Goal: Task Accomplishment & Management: Use online tool/utility

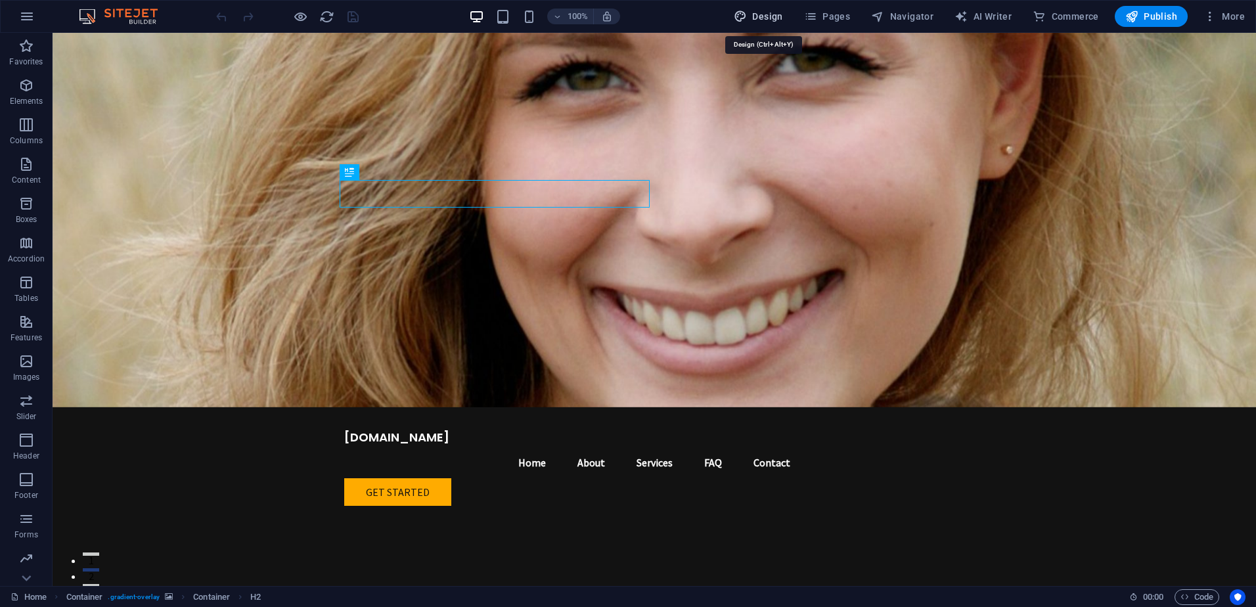
click at [783, 18] on span "Design" at bounding box center [758, 16] width 49 height 13
select select "px"
select select "200"
select select "px"
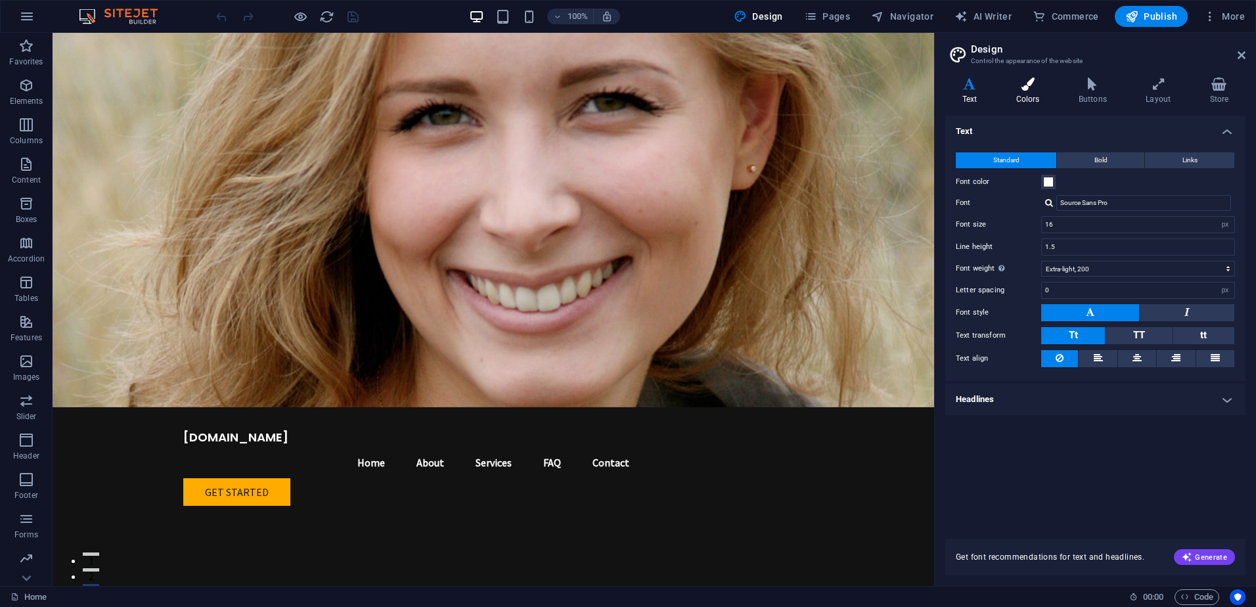
click at [1018, 100] on h4 "Colors" at bounding box center [1031, 92] width 62 height 28
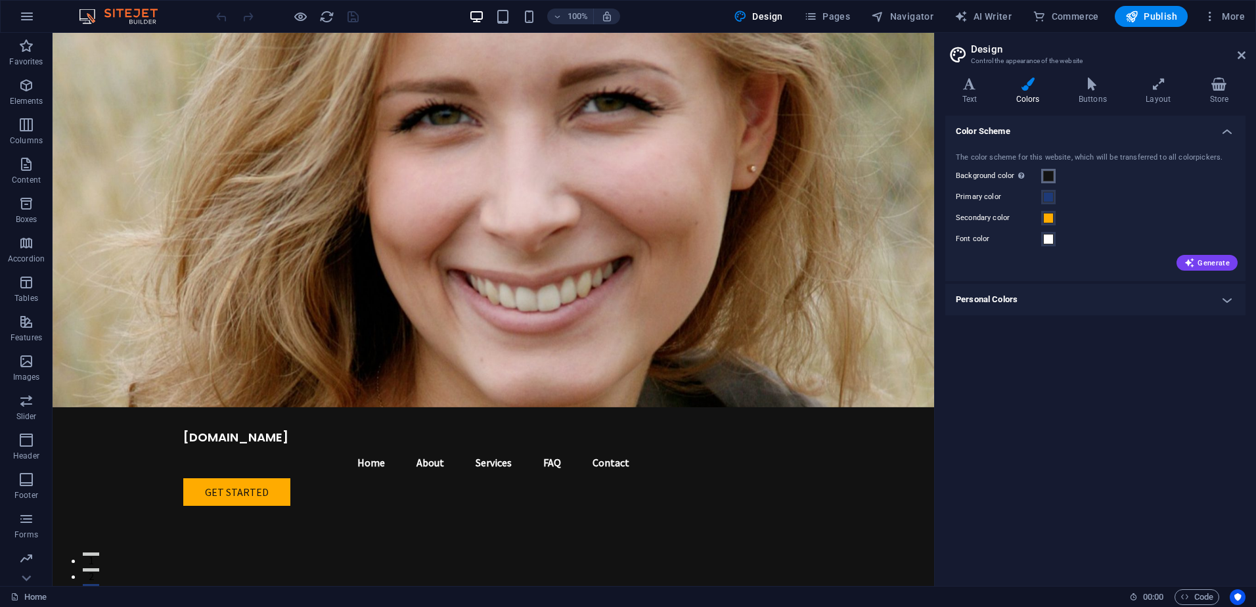
click at [1049, 177] on span at bounding box center [1049, 176] width 11 height 11
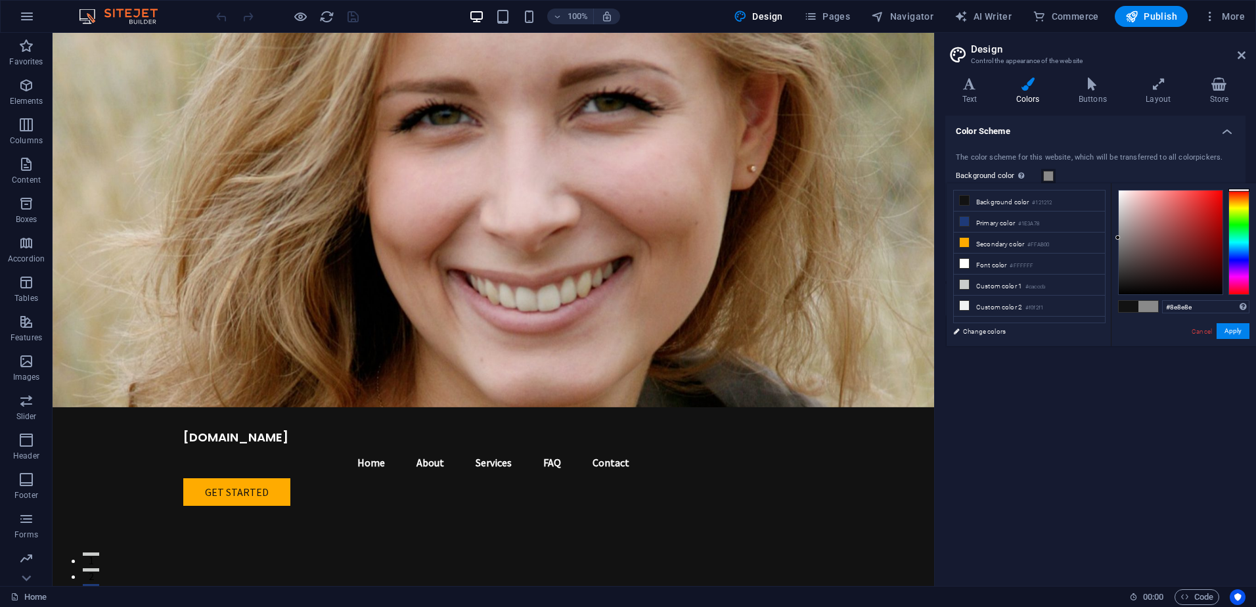
drag, startPoint x: 1119, startPoint y: 273, endPoint x: 1116, endPoint y: 236, distance: 36.9
click at [1119, 236] on div at bounding box center [1171, 243] width 104 height 104
click at [1232, 333] on button "Apply" at bounding box center [1233, 331] width 33 height 16
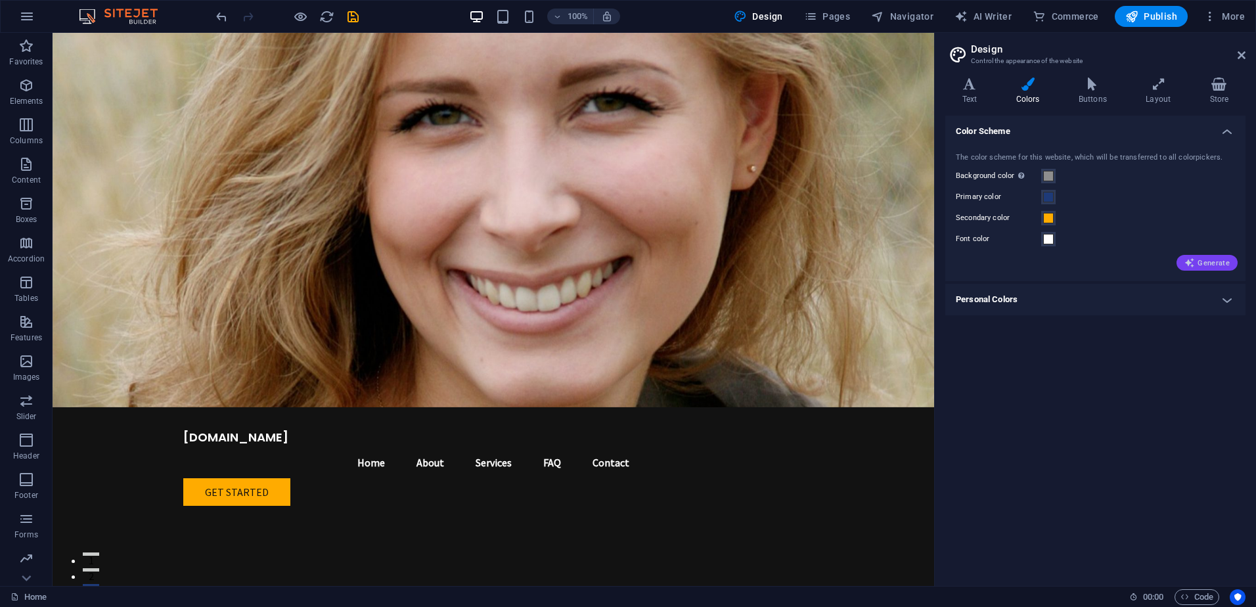
click at [1211, 261] on span "Generate" at bounding box center [1207, 263] width 45 height 11
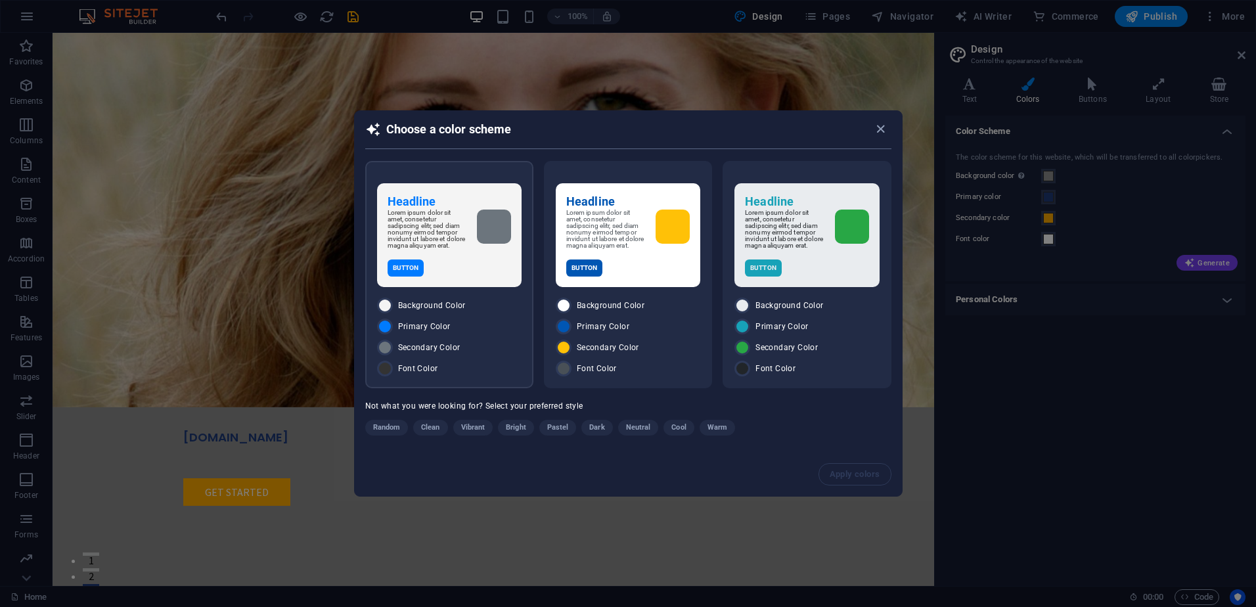
click at [459, 231] on p "Lorem ipsum dolor sit amet, consetetur sadipscing elitr, sed diam nonumy eirmod…" at bounding box center [427, 229] width 79 height 39
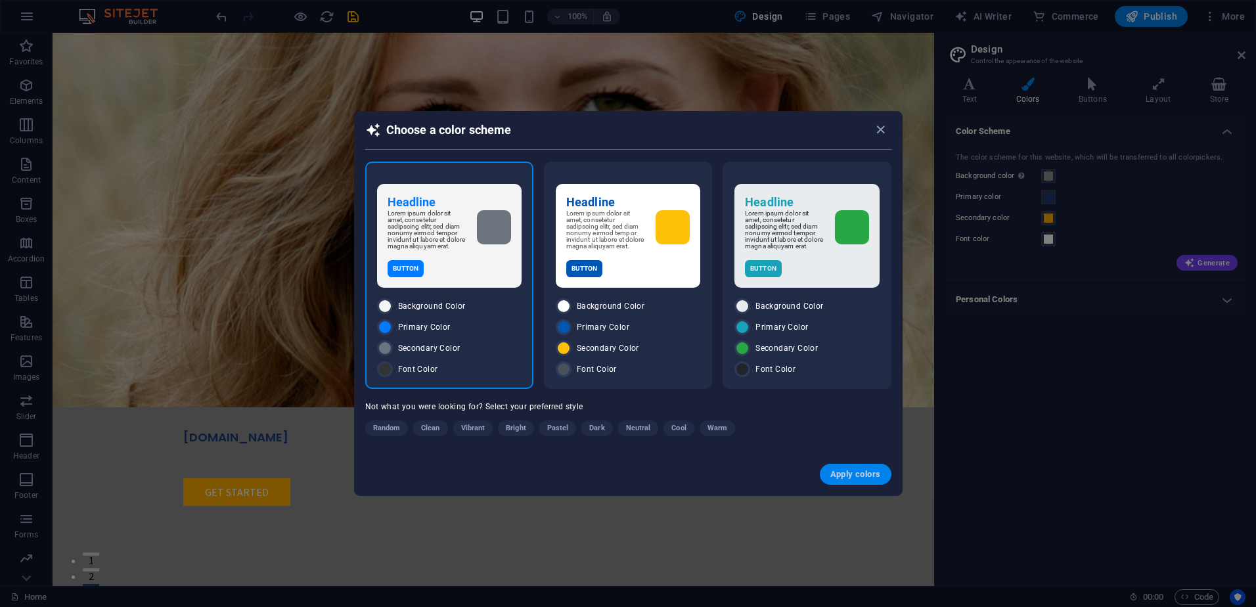
click at [861, 475] on span "Apply colors" at bounding box center [856, 474] width 51 height 11
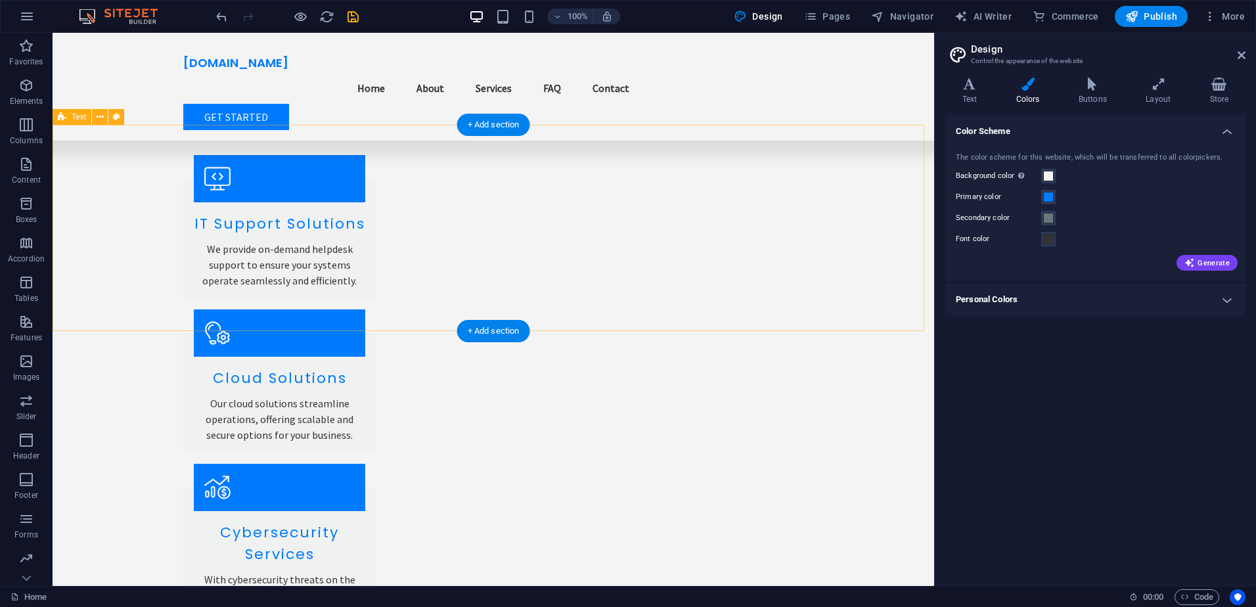
scroll to position [1643, 0]
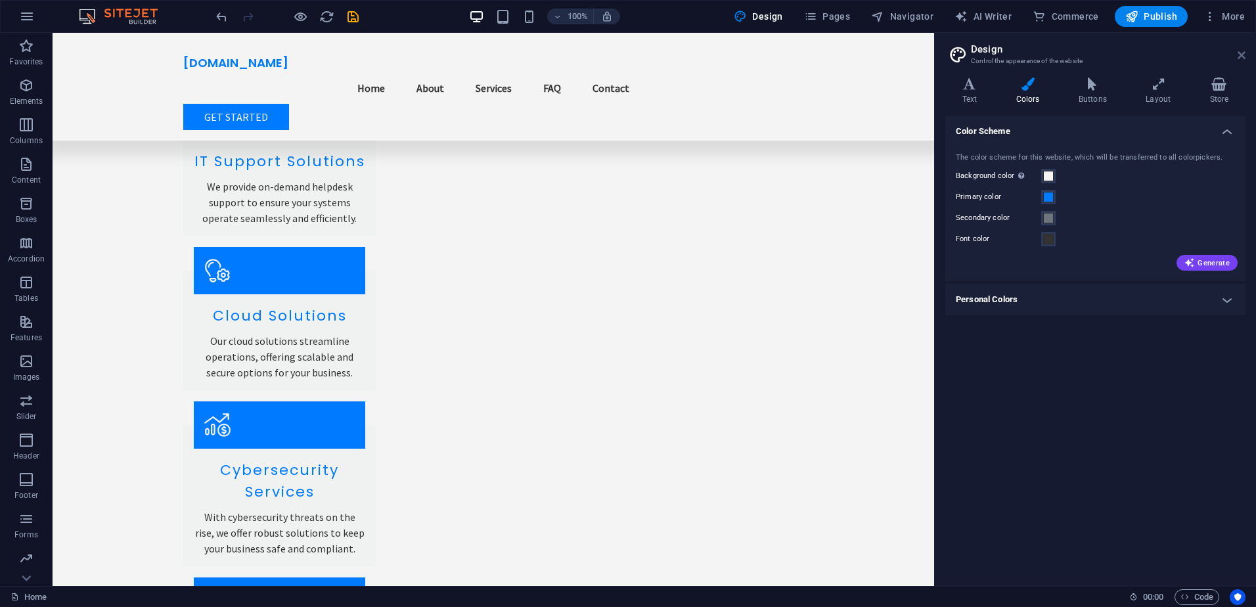
click at [1239, 55] on icon at bounding box center [1242, 55] width 8 height 11
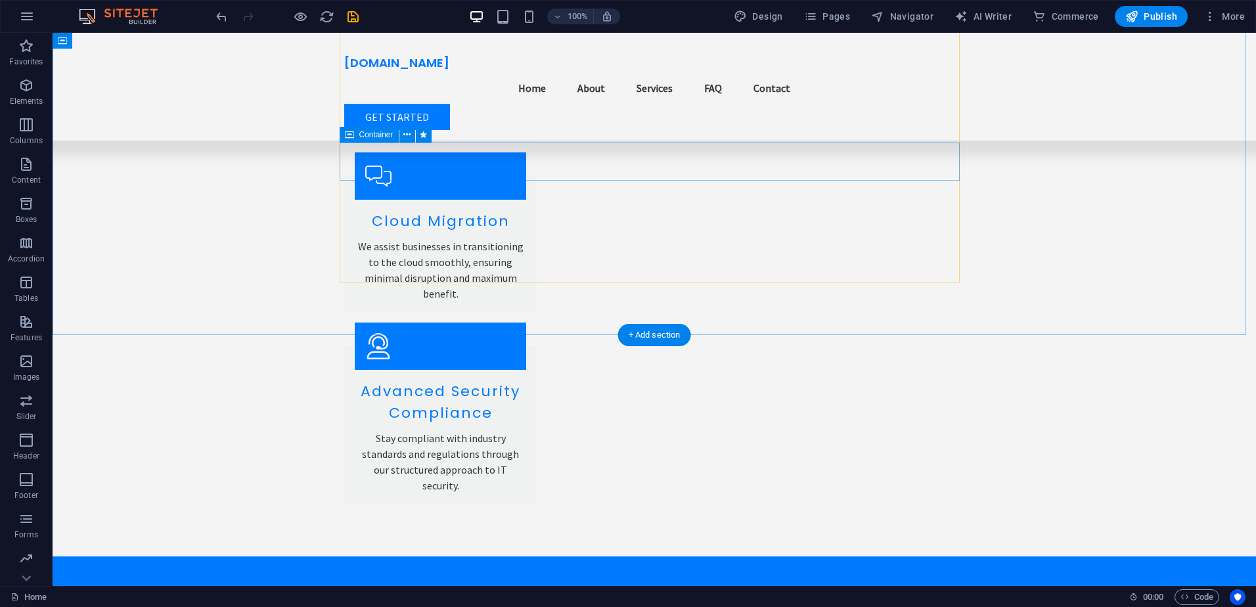
scroll to position [2554, 0]
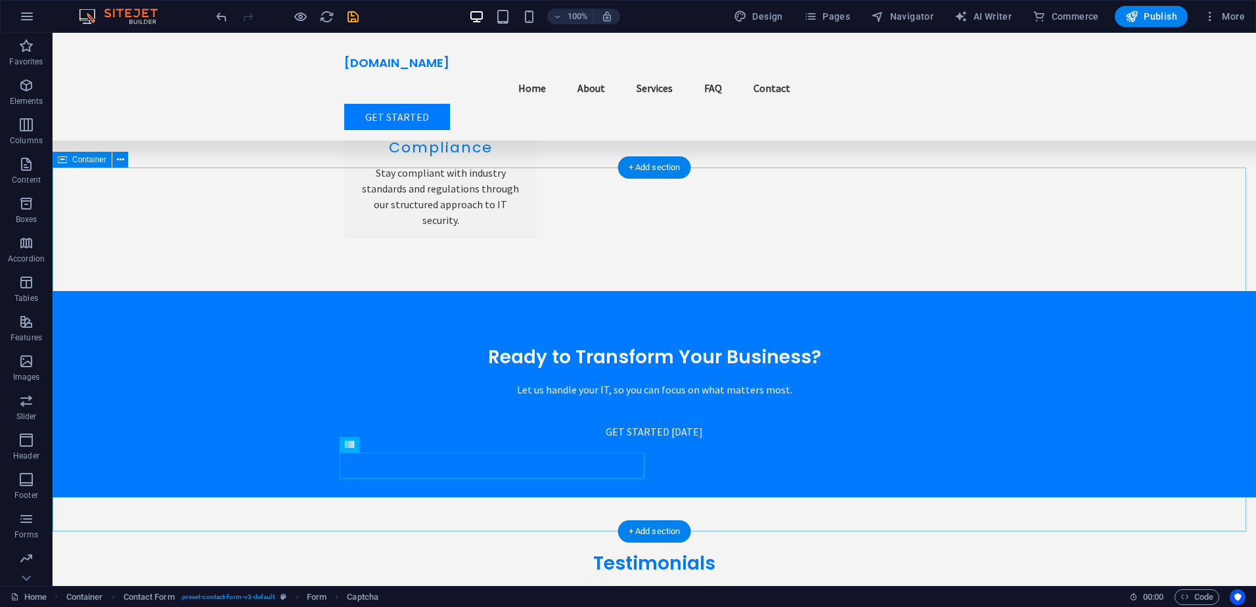
scroll to position [2489, 0]
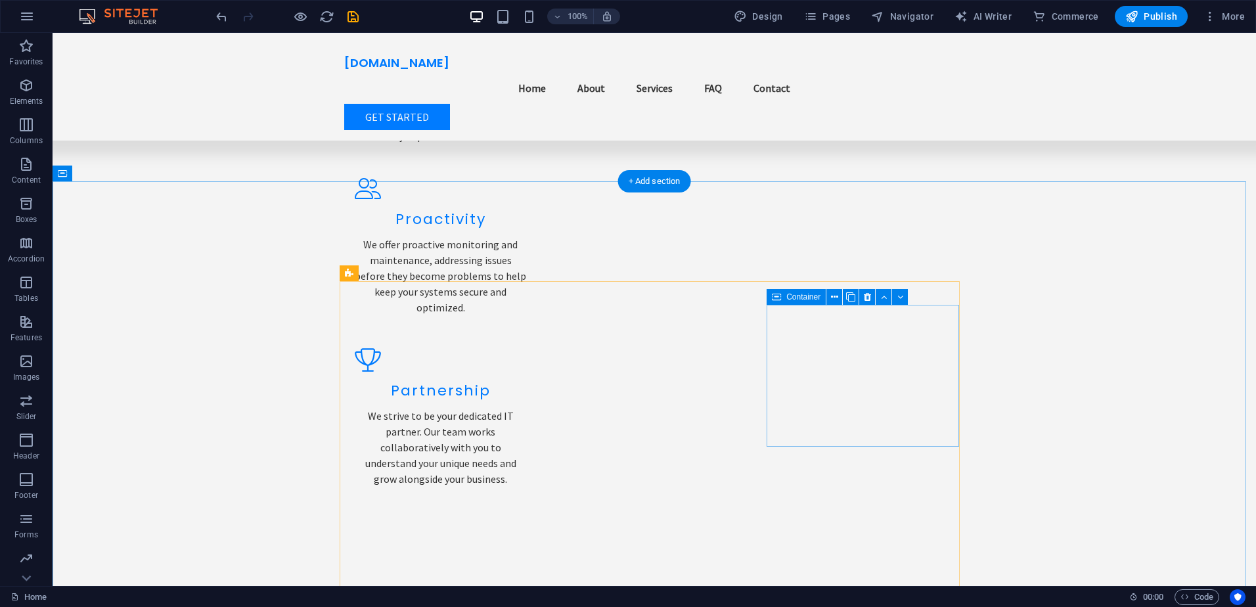
scroll to position [1249, 0]
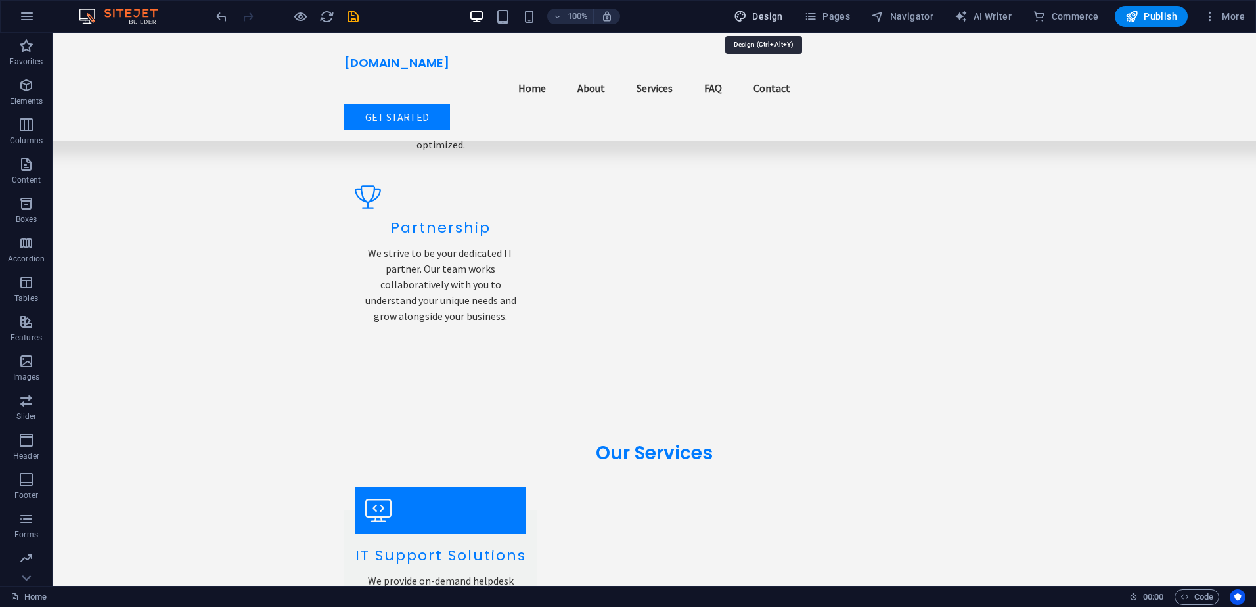
click at [776, 14] on span "Design" at bounding box center [758, 16] width 49 height 13
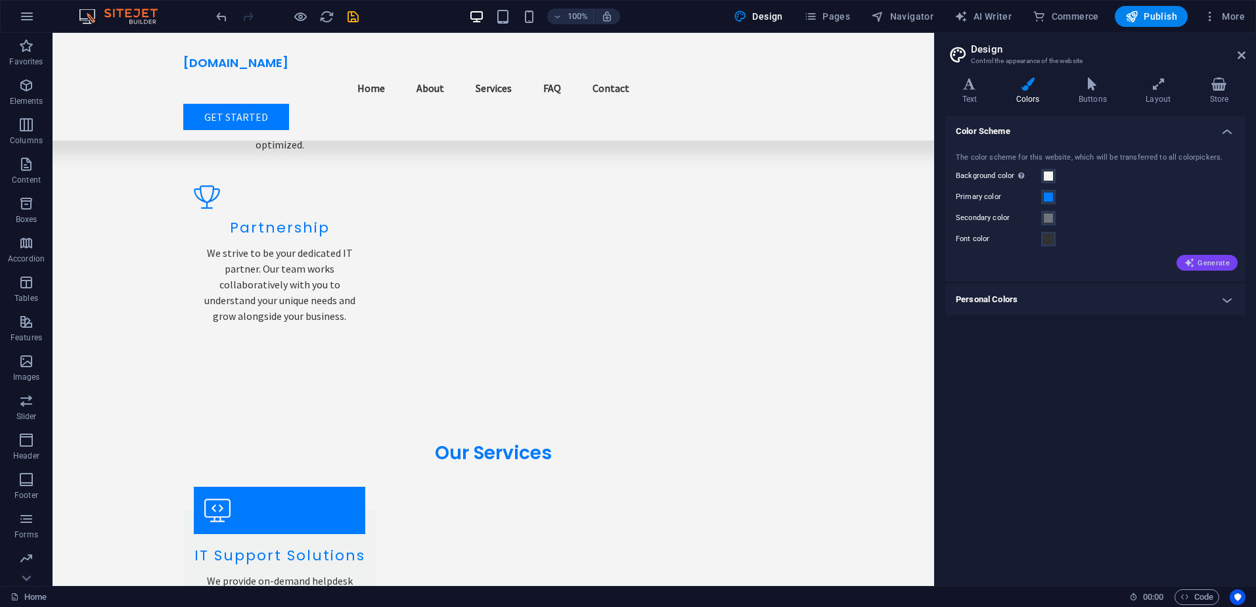
click at [1199, 263] on span "Generate" at bounding box center [1207, 263] width 45 height 11
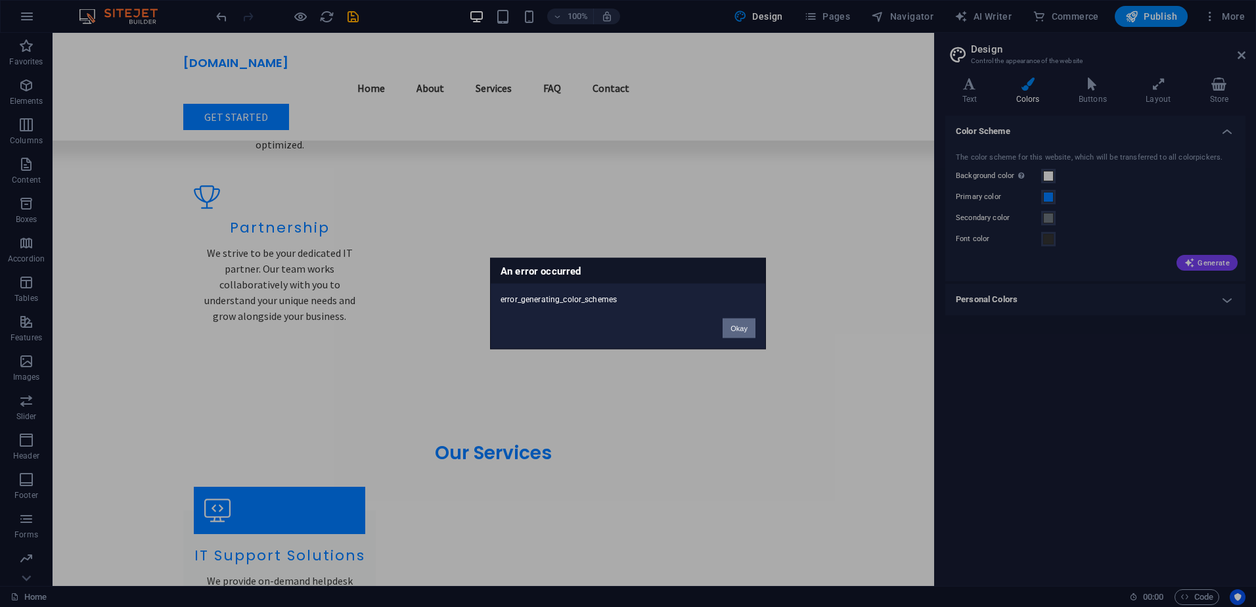
click at [742, 327] on button "Okay" at bounding box center [739, 329] width 33 height 20
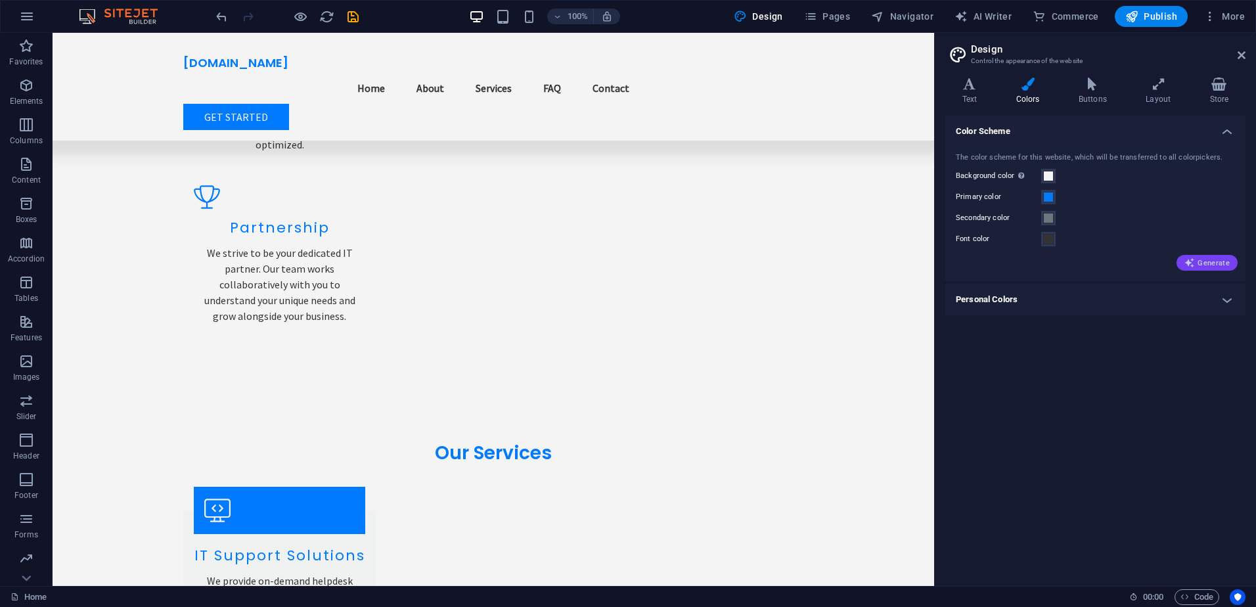
click at [1212, 260] on span "Generate" at bounding box center [1207, 263] width 45 height 11
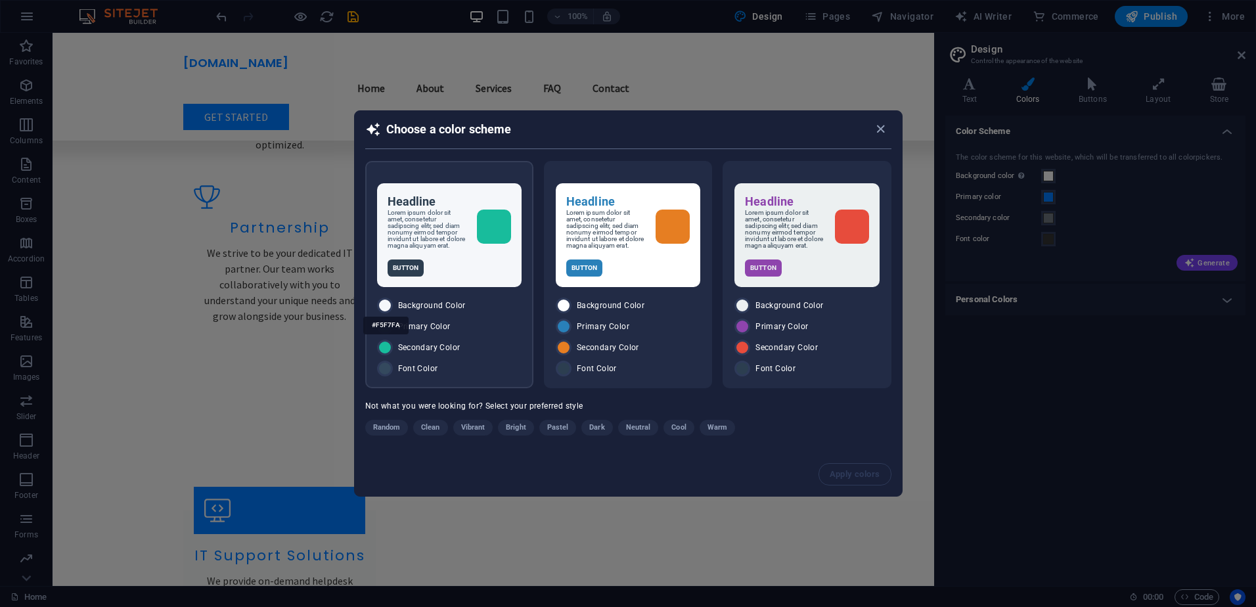
click at [391, 312] on div "#F5F7FA" at bounding box center [385, 326] width 45 height 36
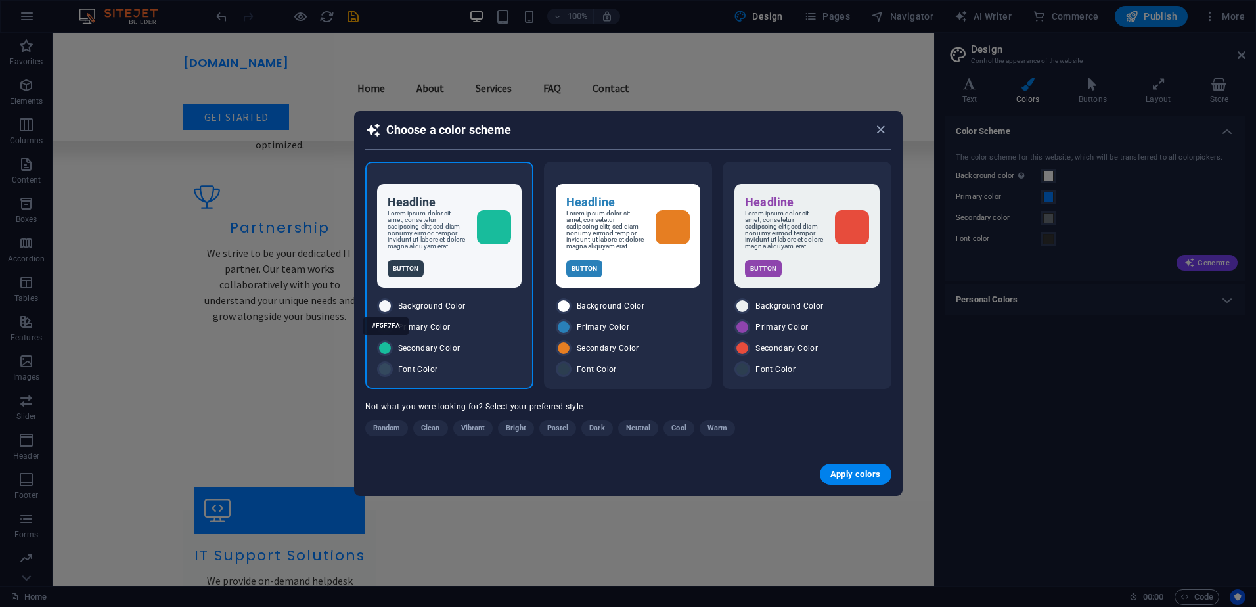
click at [386, 311] on div "#F5F7FA" at bounding box center [385, 326] width 45 height 36
click at [883, 126] on icon "button" at bounding box center [880, 129] width 15 height 15
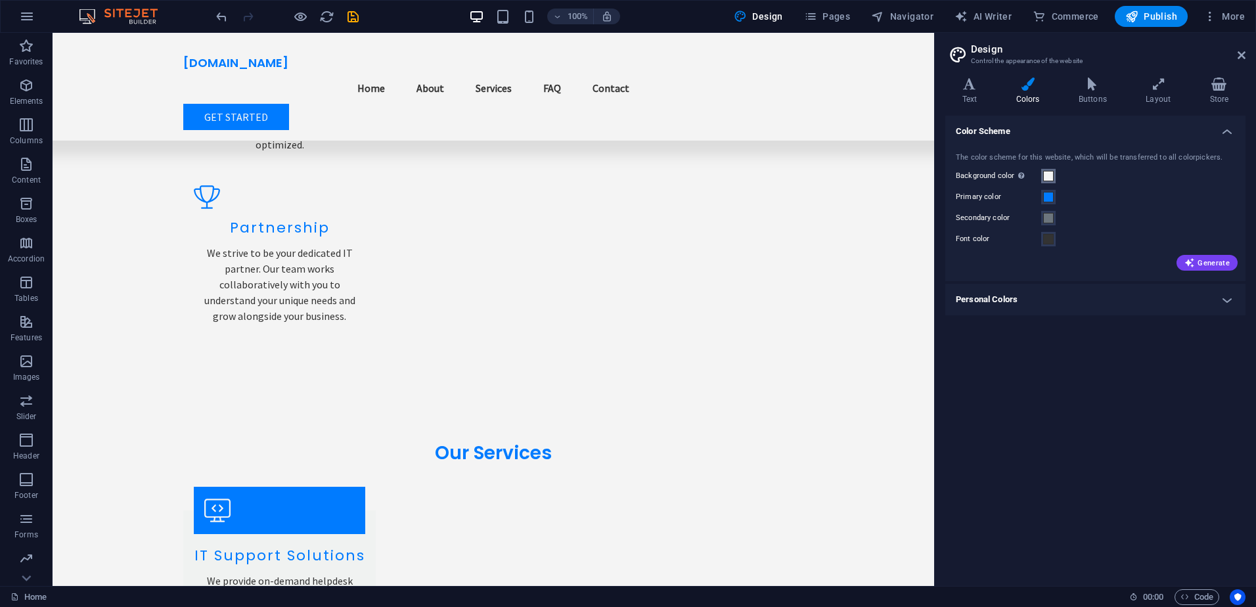
click at [1046, 176] on span at bounding box center [1049, 176] width 11 height 11
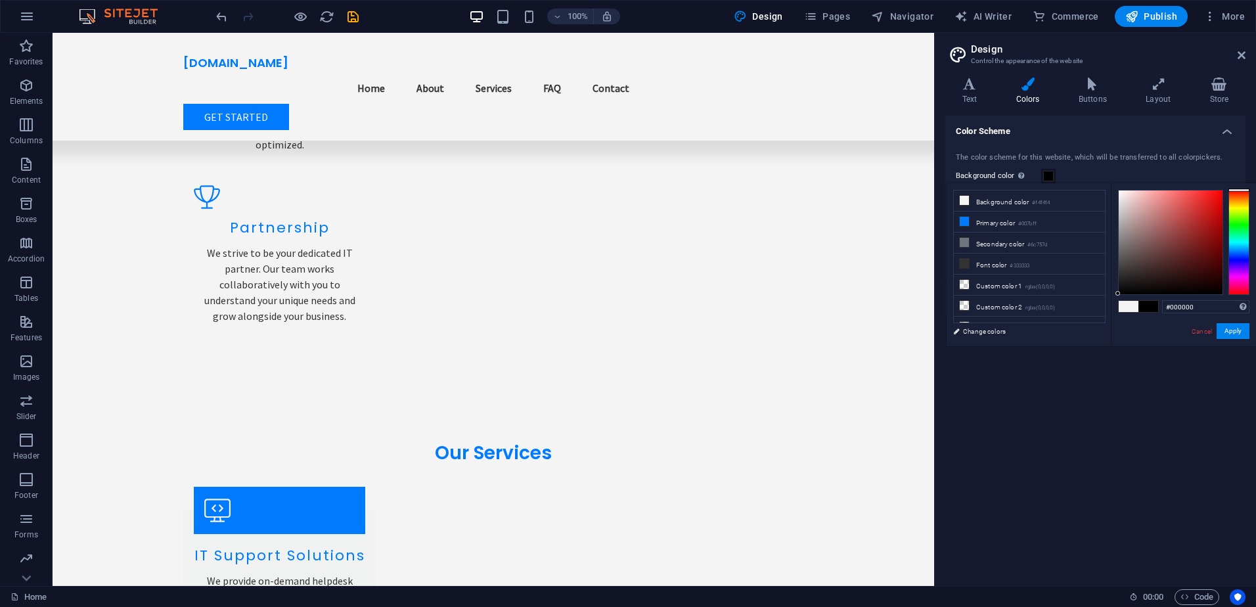
drag, startPoint x: 1127, startPoint y: 287, endPoint x: 1109, endPoint y: 299, distance: 22.2
click at [1109, 299] on div "less Background color #f4f4f4 Primary color #007bff Secondary color #6c757d Fon…" at bounding box center [1102, 264] width 310 height 163
click at [1230, 332] on button "Apply" at bounding box center [1233, 331] width 33 height 16
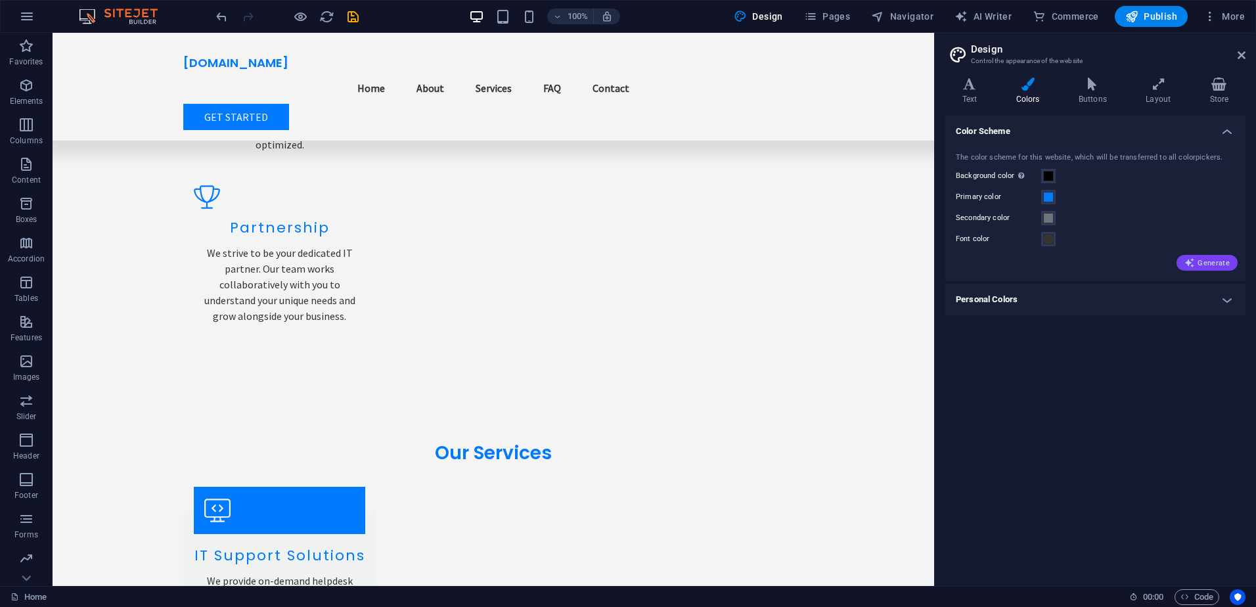
click at [1218, 261] on span "Generate" at bounding box center [1207, 263] width 45 height 11
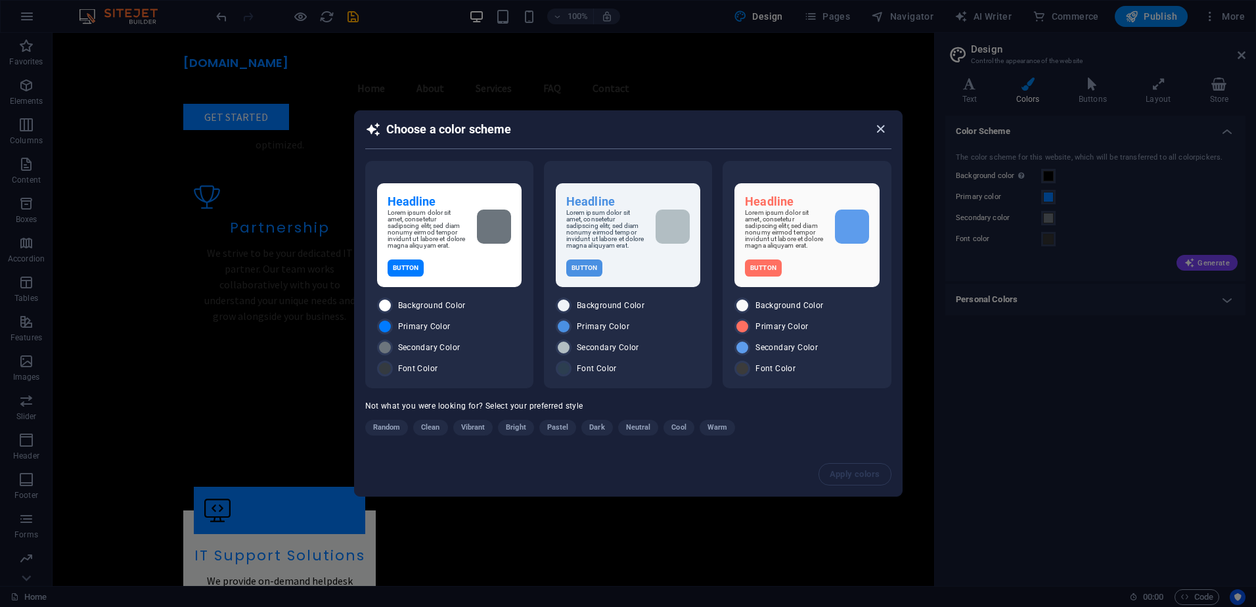
click at [880, 124] on icon "button" at bounding box center [880, 129] width 15 height 15
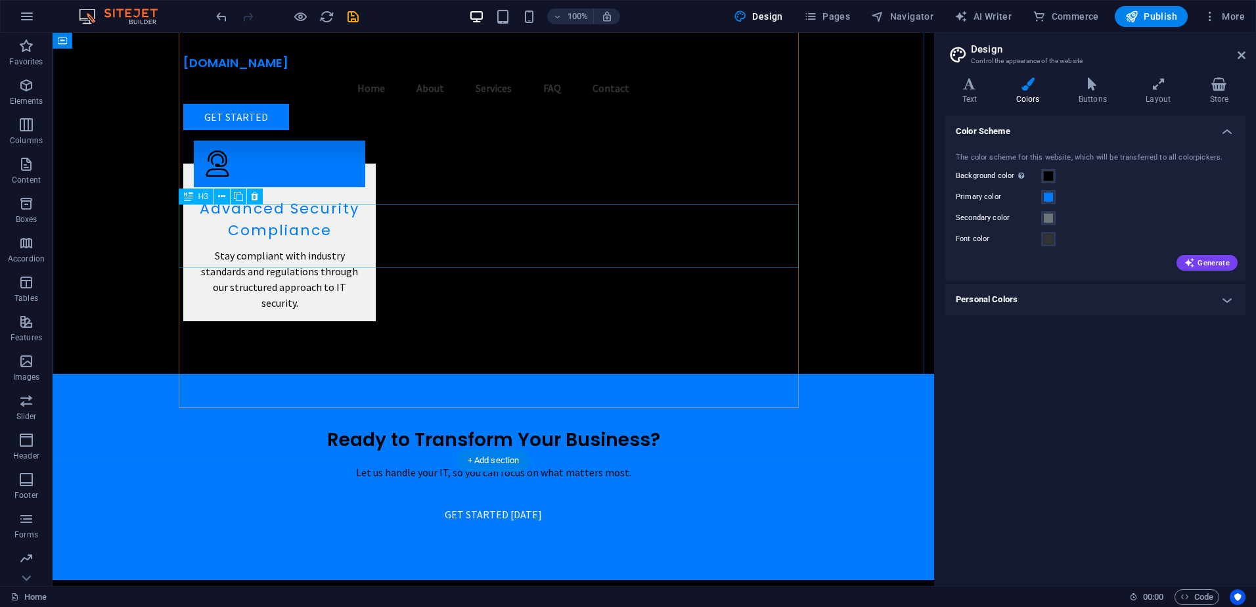
scroll to position [2554, 0]
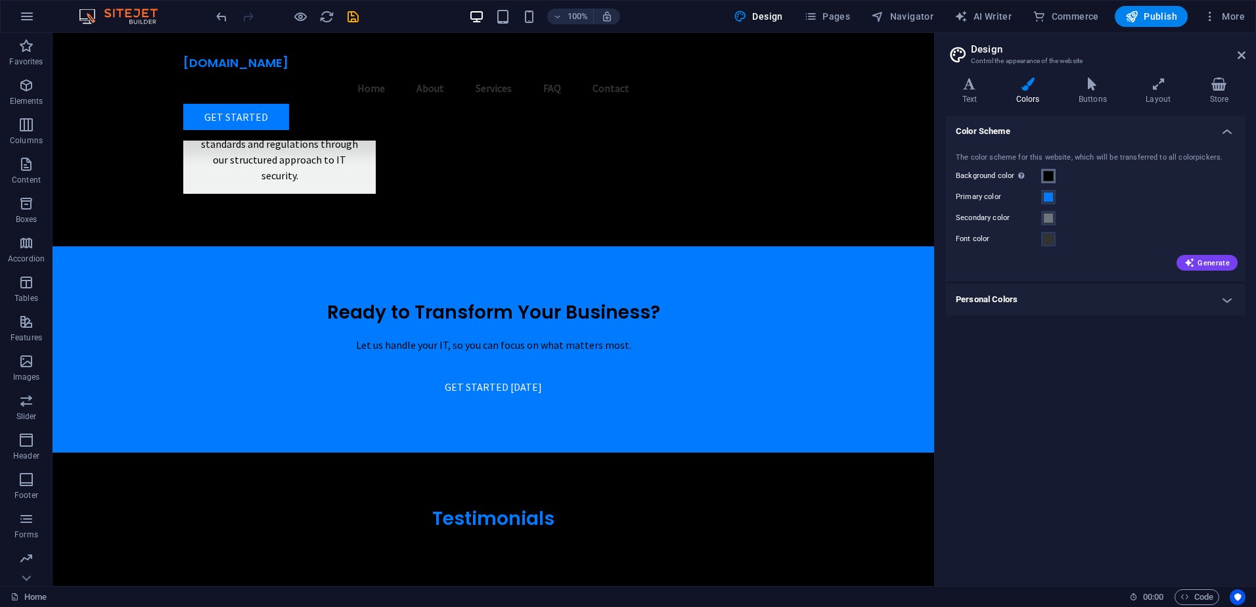
click at [1049, 177] on span at bounding box center [1049, 176] width 11 height 11
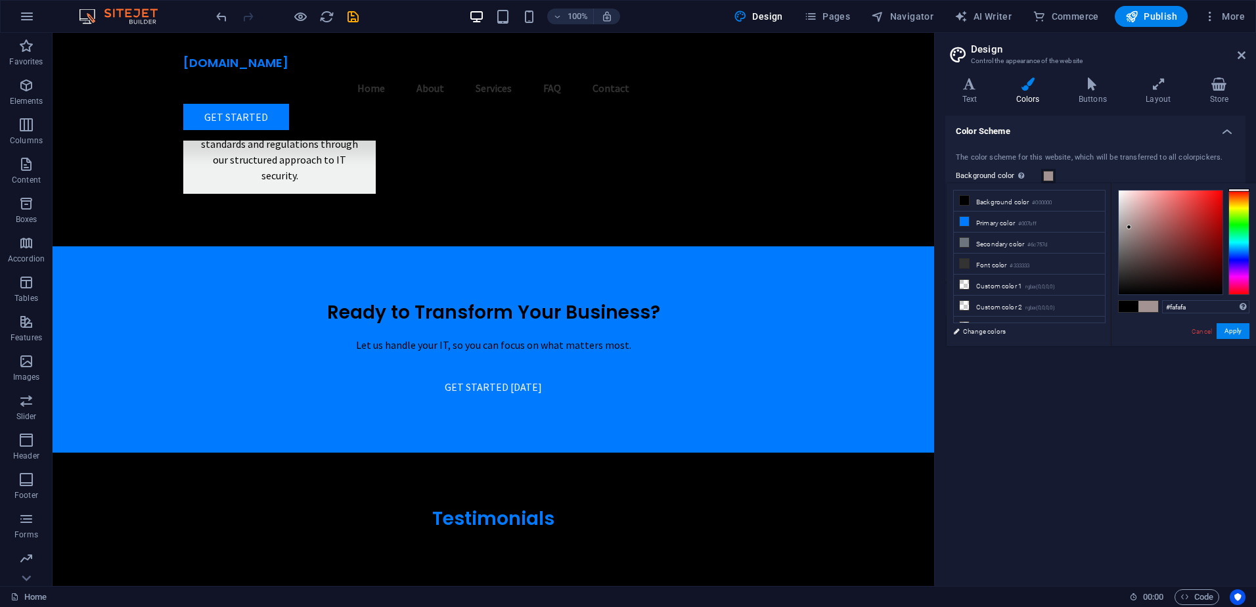
type input "#ffffff"
drag, startPoint x: 1130, startPoint y: 227, endPoint x: 1095, endPoint y: 170, distance: 67.2
click at [1095, 170] on body "[DOMAIN_NAME] Home Favorites Elements Columns Content Boxes Accordion Tables Fe…" at bounding box center [628, 303] width 1256 height 607
click at [1232, 342] on div "#ffffff Supported formats #0852ed rgb(8, 82, 237) rgba(8, 82, 237, 90%) hsv(221…" at bounding box center [1183, 360] width 145 height 354
click at [1232, 338] on button "Apply" at bounding box center [1233, 331] width 33 height 16
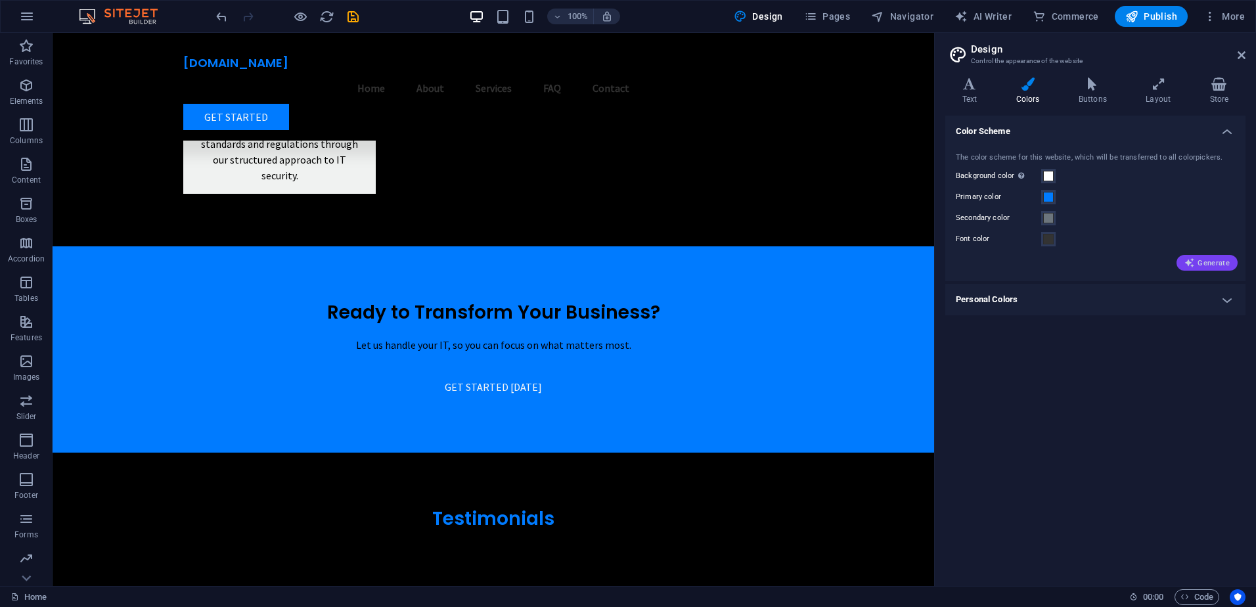
click at [1214, 260] on span "Generate" at bounding box center [1207, 263] width 45 height 11
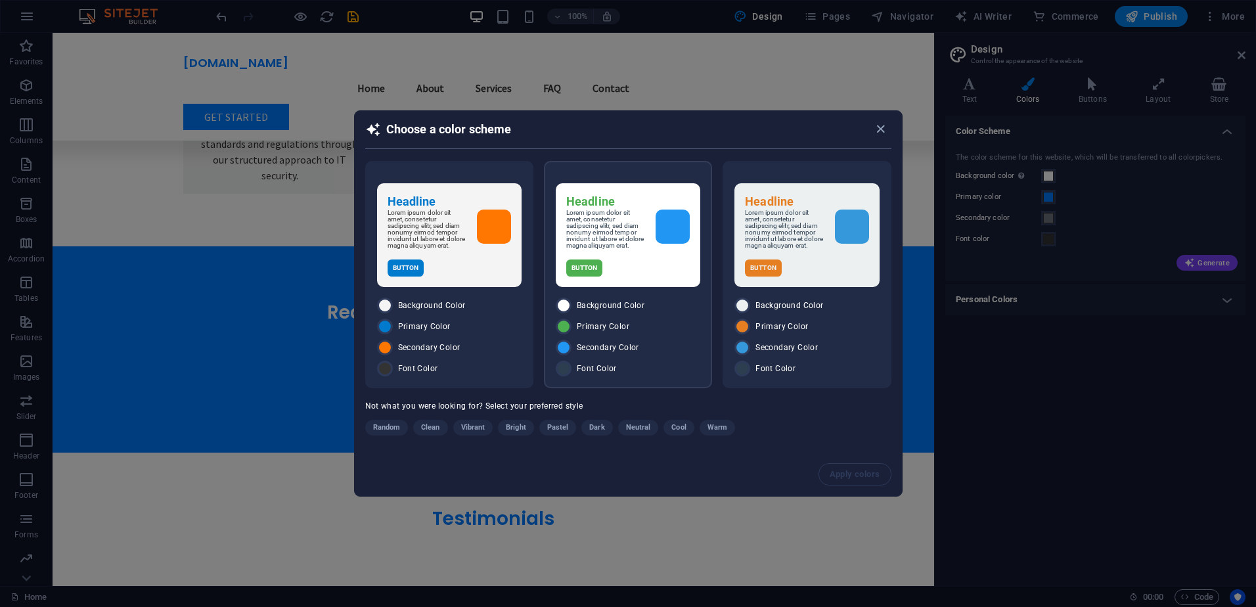
click at [683, 265] on div "Button" at bounding box center [628, 268] width 124 height 17
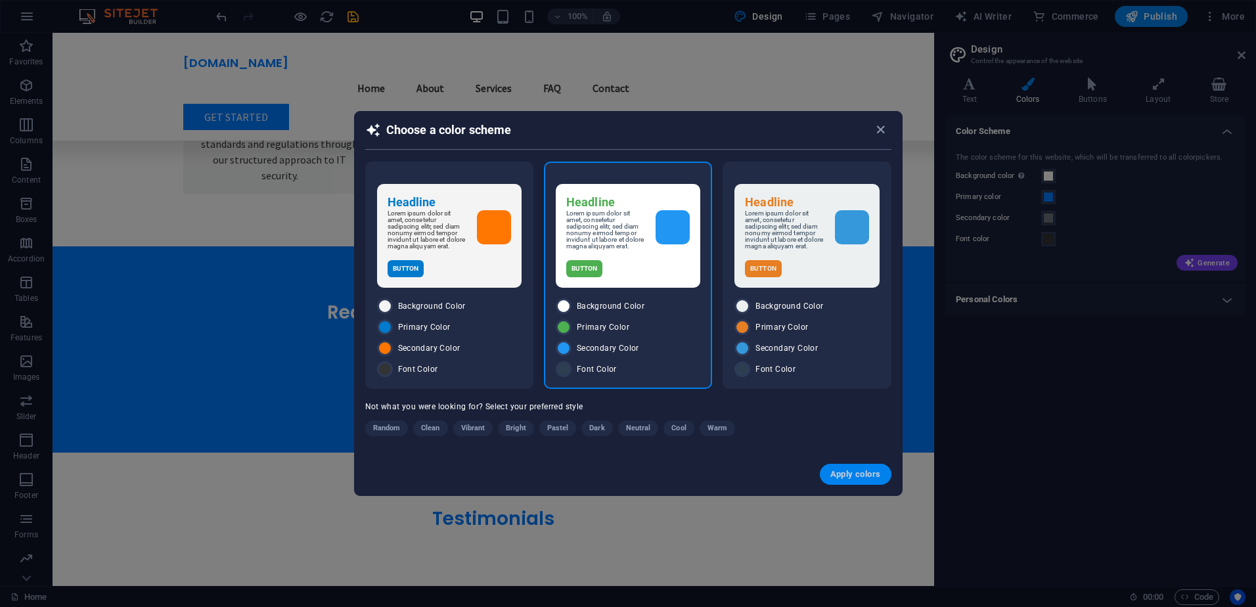
click at [846, 478] on span "Apply colors" at bounding box center [856, 474] width 51 height 11
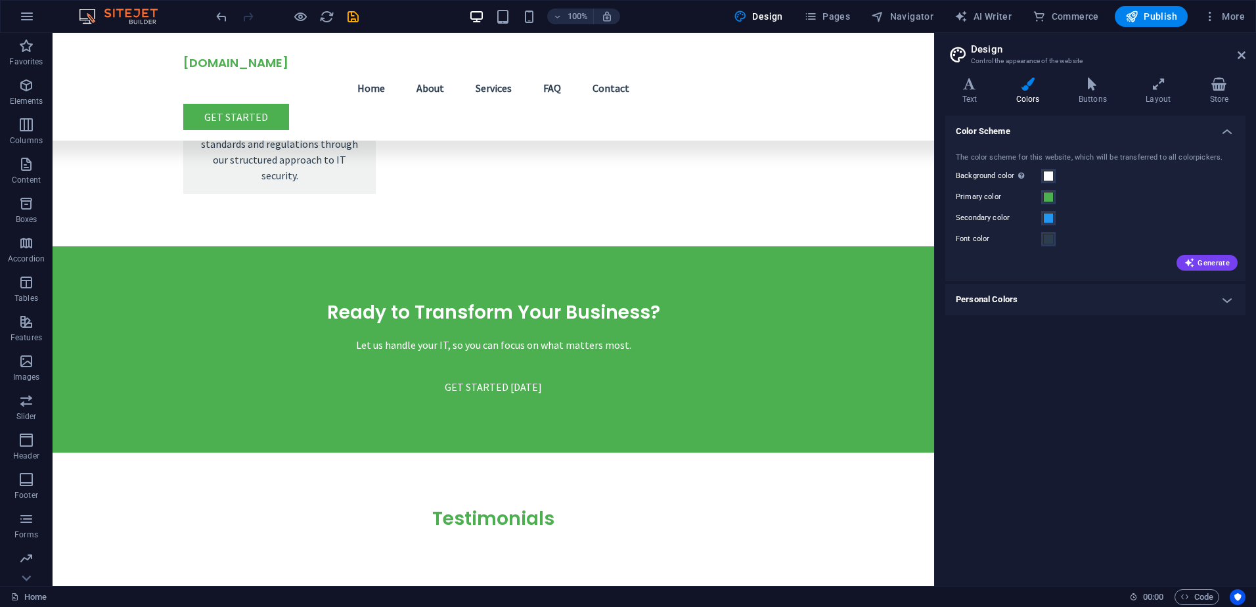
click at [830, 5] on div "100% Design Pages Navigator AI Writer Commerce Publish More" at bounding box center [628, 17] width 1255 height 32
click at [831, 7] on button "Pages" at bounding box center [827, 16] width 57 height 21
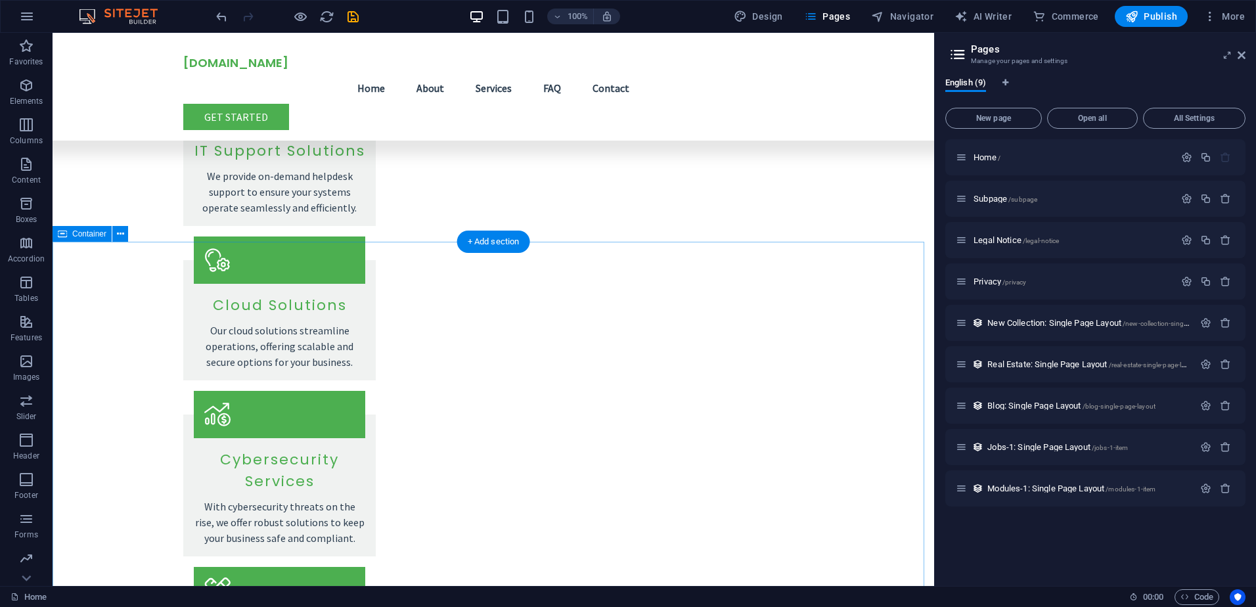
scroll to position [1634, 0]
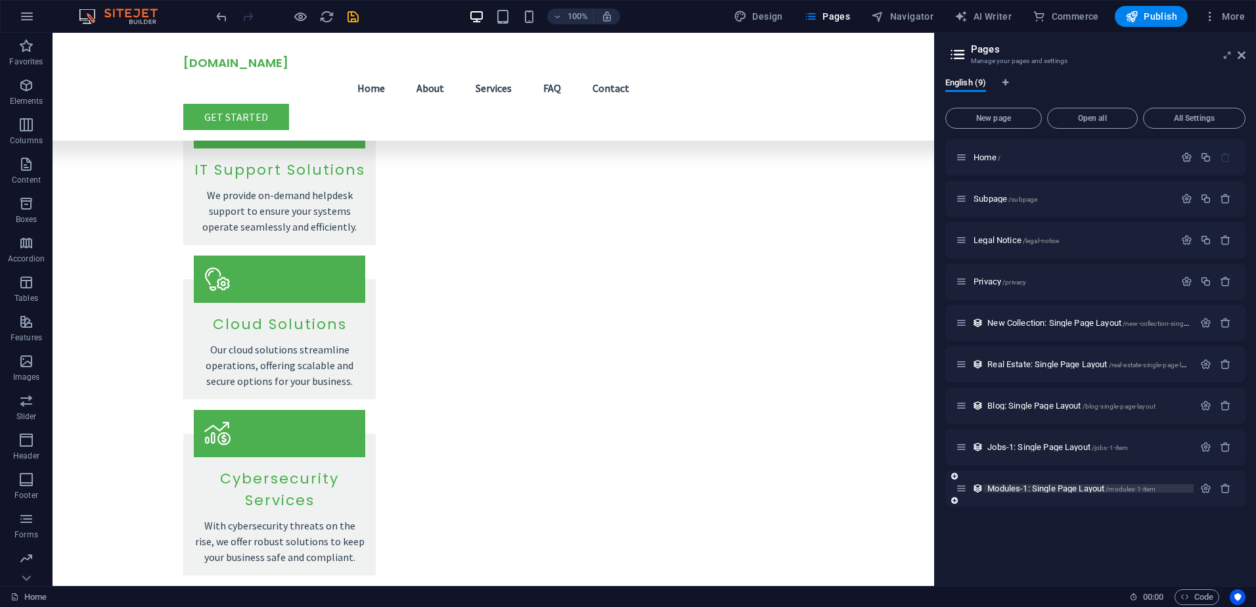
click at [1039, 484] on span "Modules-1: Single Page Layout /modules-1-item" at bounding box center [1072, 489] width 168 height 10
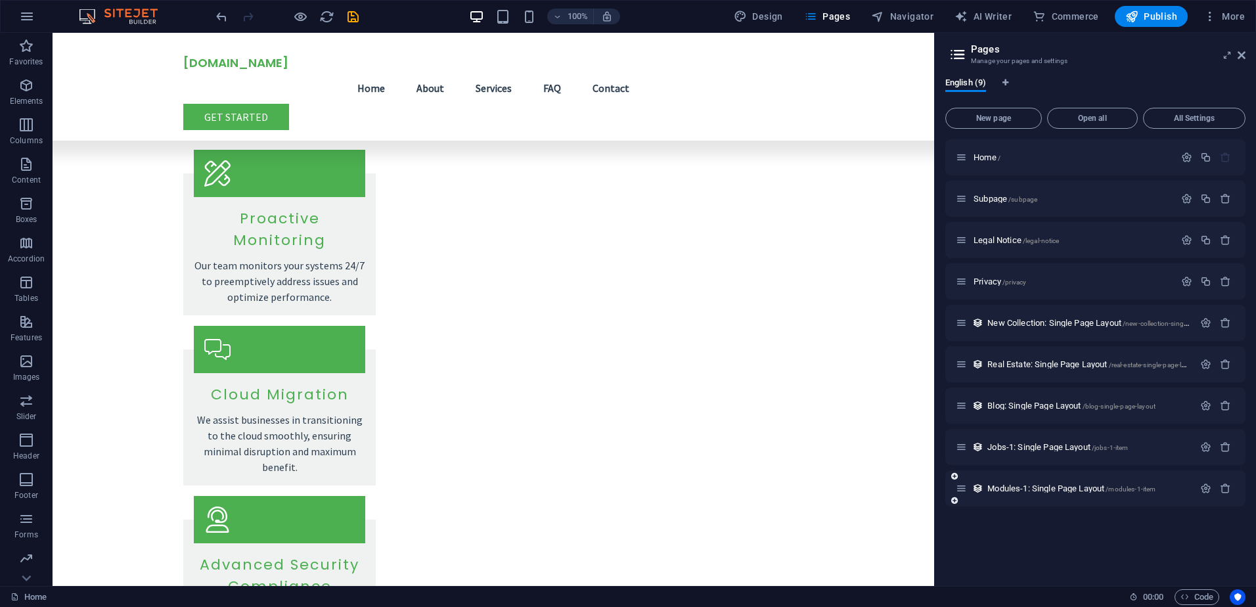
scroll to position [0, 0]
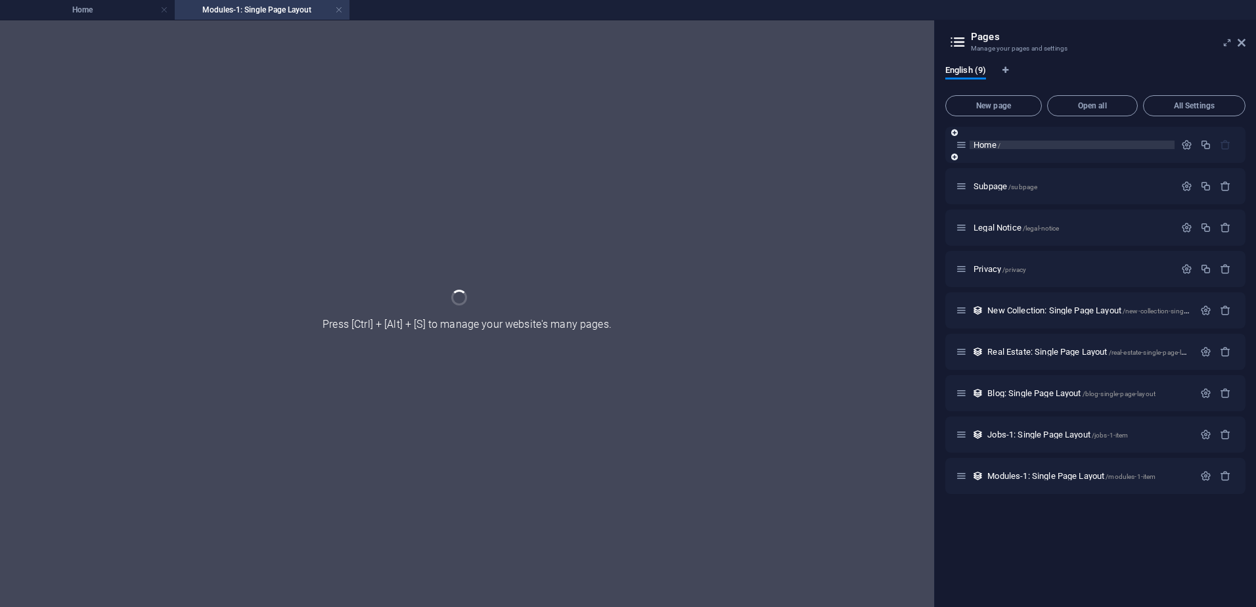
click at [1007, 148] on p "Home /" at bounding box center [1072, 145] width 197 height 9
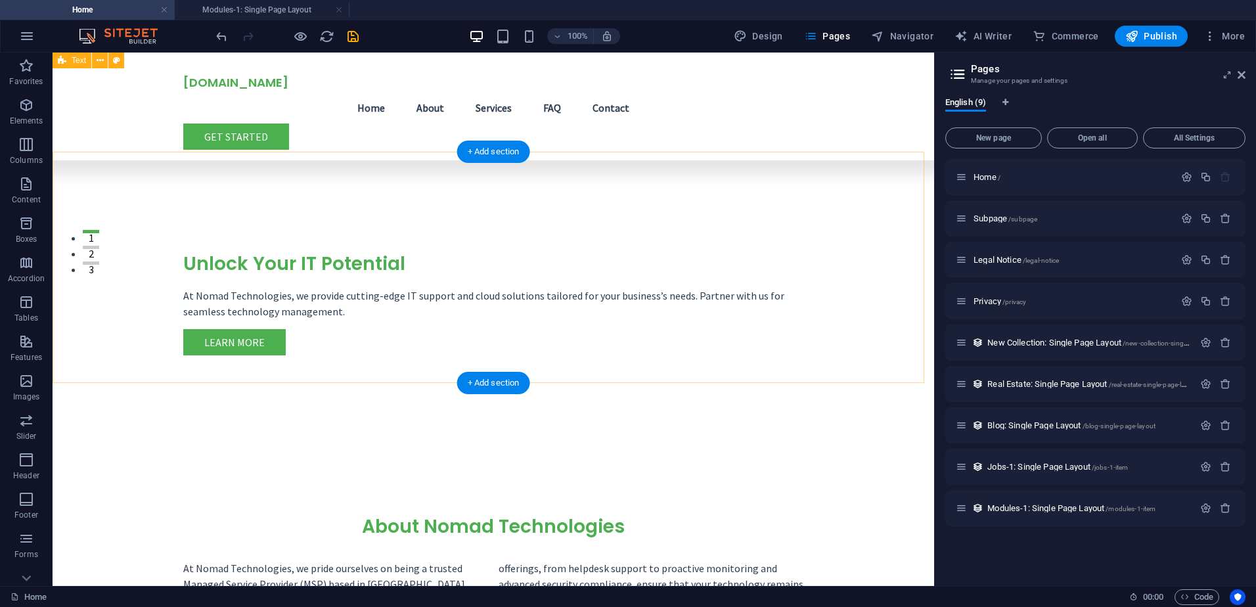
scroll to position [274, 0]
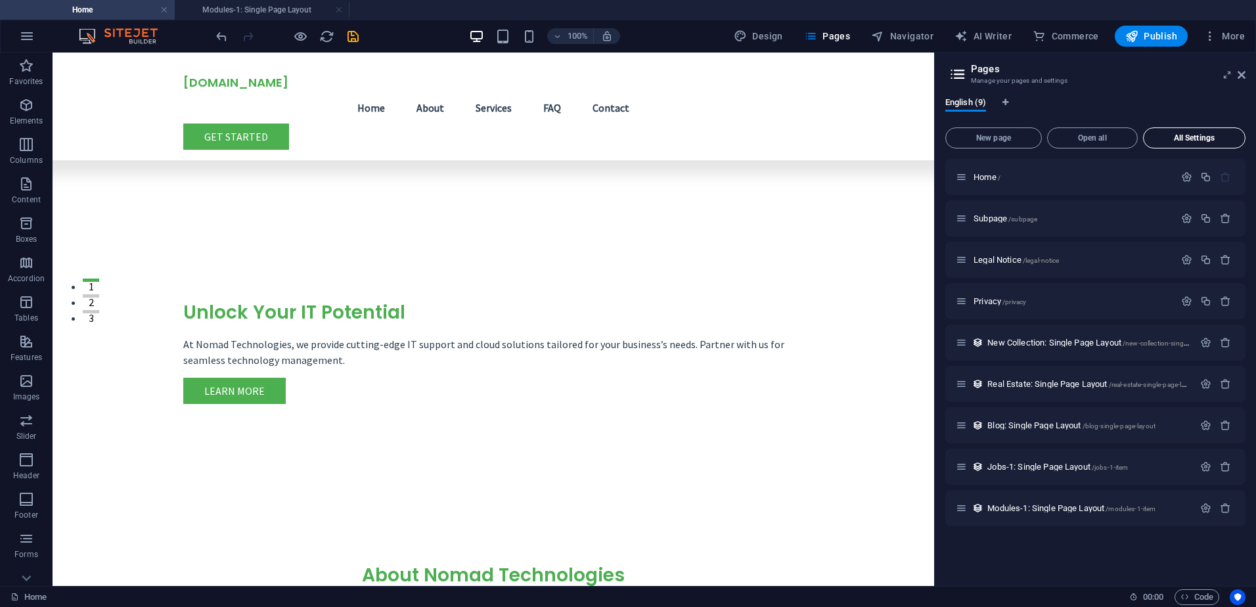
click at [1192, 137] on span "All Settings" at bounding box center [1194, 138] width 91 height 8
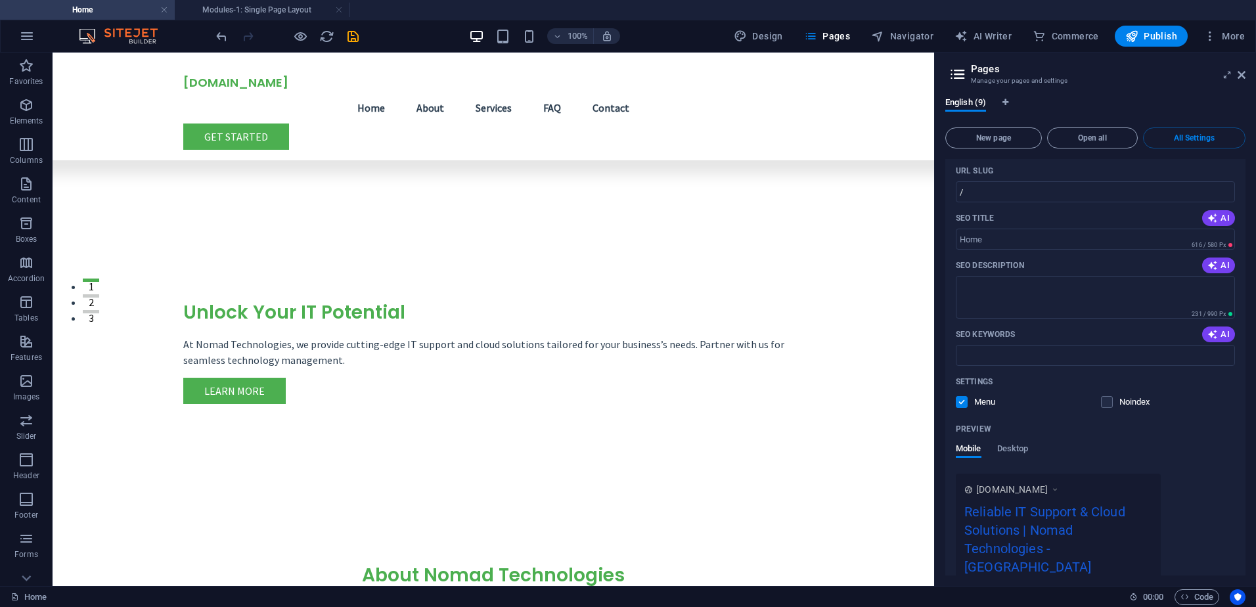
scroll to position [0, 0]
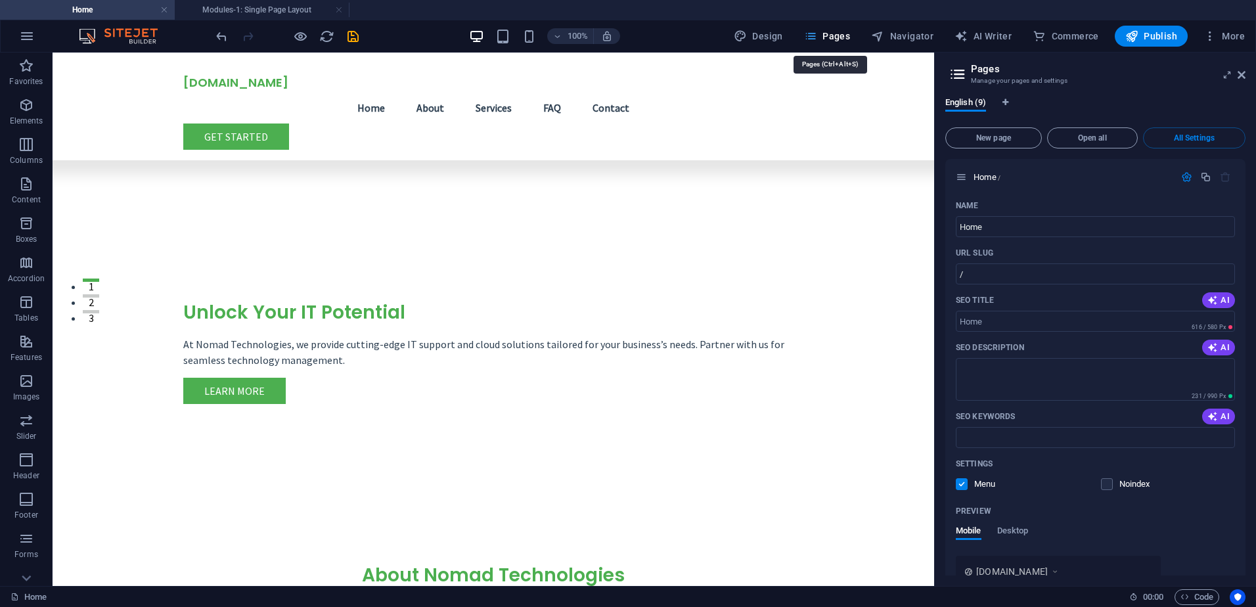
click at [832, 31] on span "Pages" at bounding box center [827, 36] width 46 height 13
click at [631, 93] on nav "Home About Services FAQ Contact" at bounding box center [493, 108] width 620 height 32
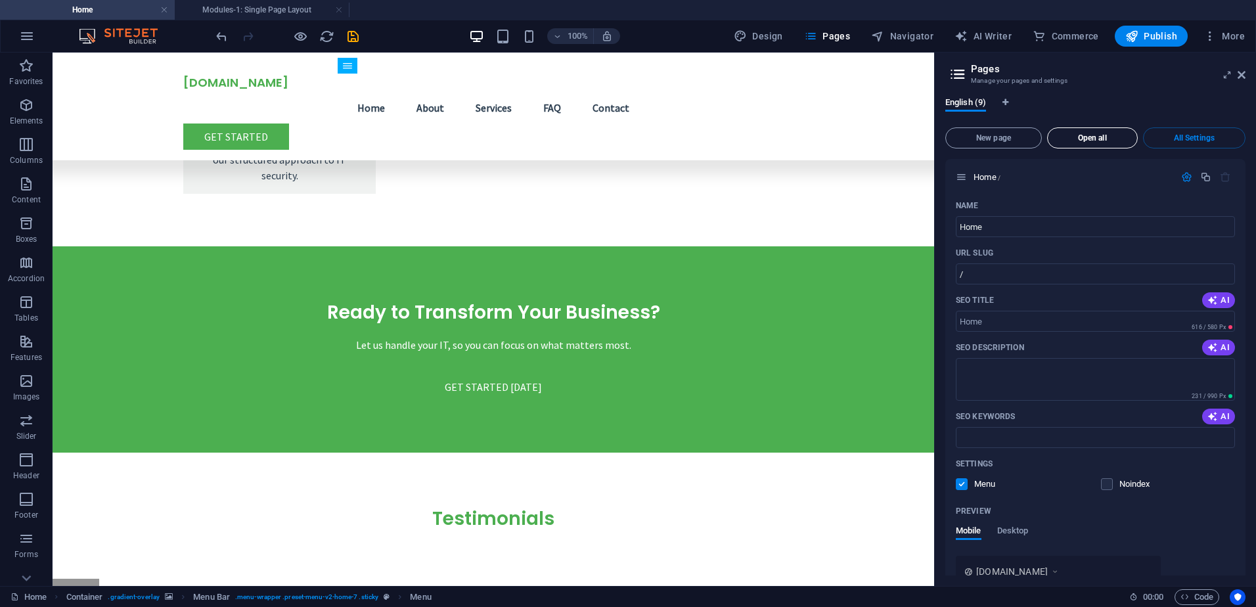
click at [1069, 134] on span "Open all" at bounding box center [1092, 138] width 79 height 8
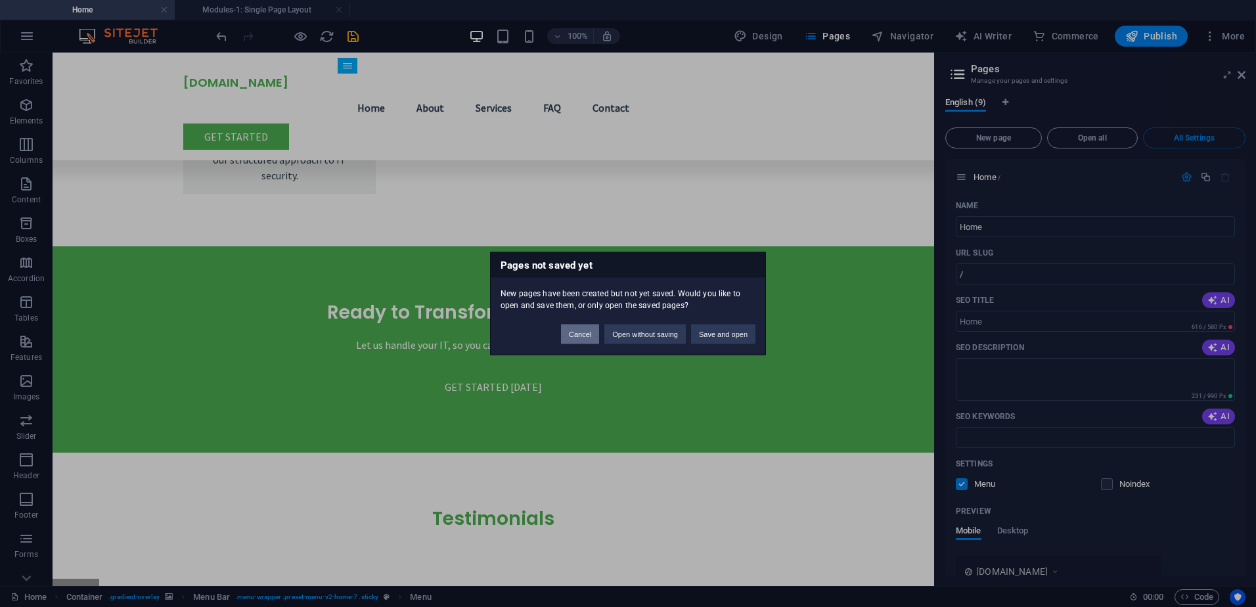
click at [595, 329] on button "Cancel" at bounding box center [580, 335] width 38 height 20
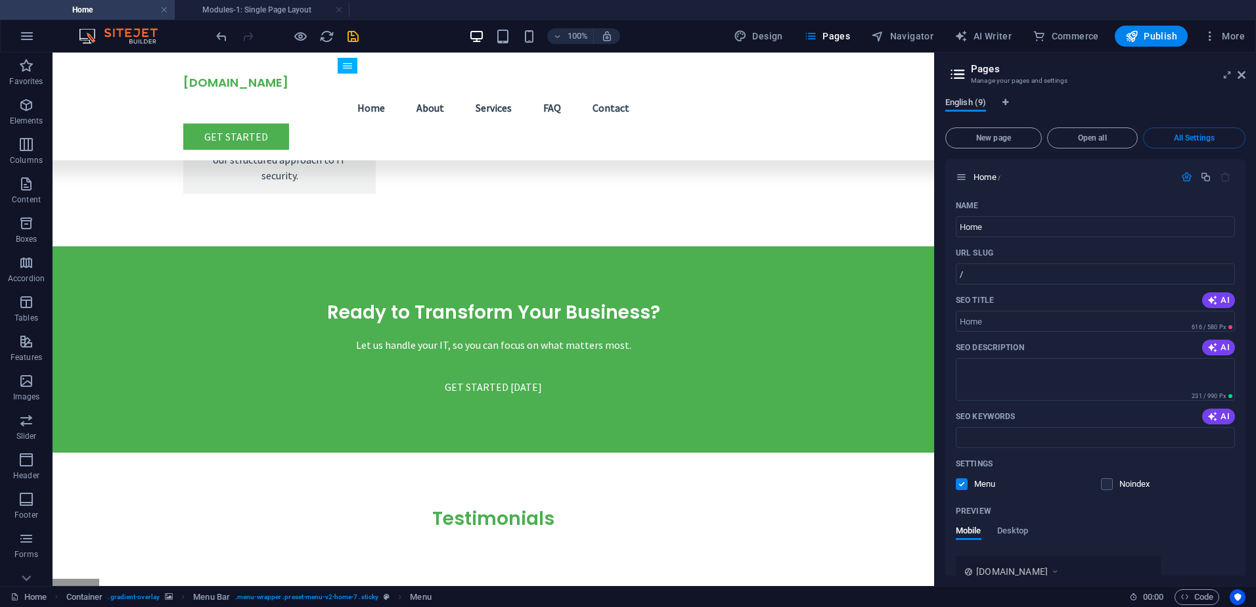
click at [958, 105] on span "English (9)" at bounding box center [966, 104] width 41 height 18
click at [1241, 80] on icon at bounding box center [1242, 75] width 8 height 11
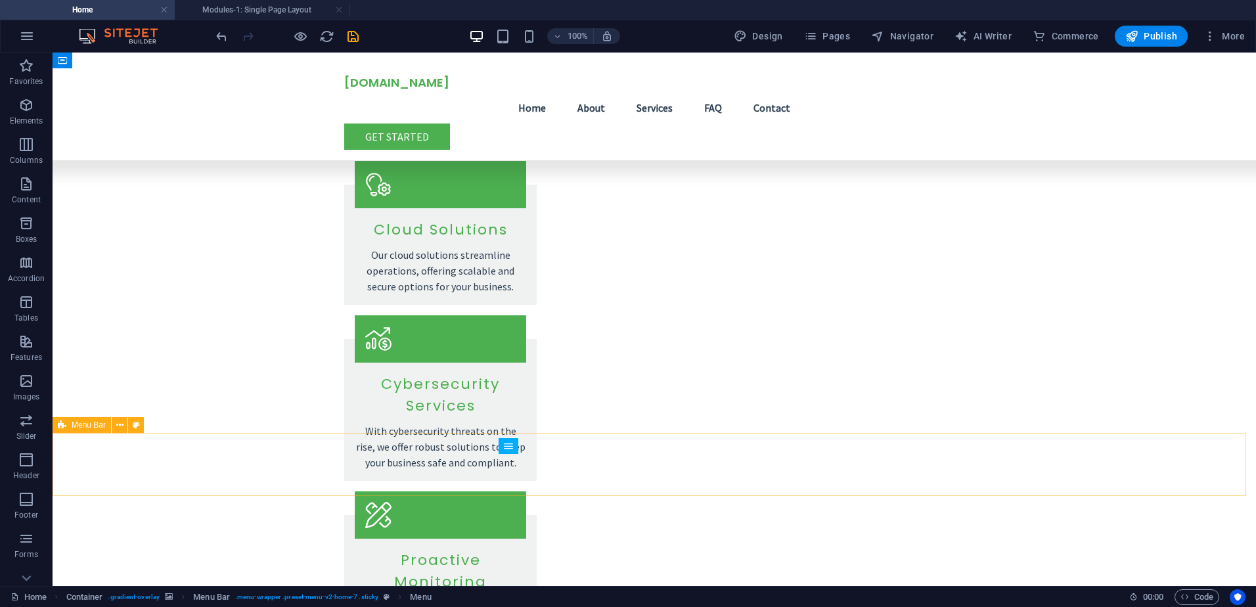
scroll to position [1720, 0]
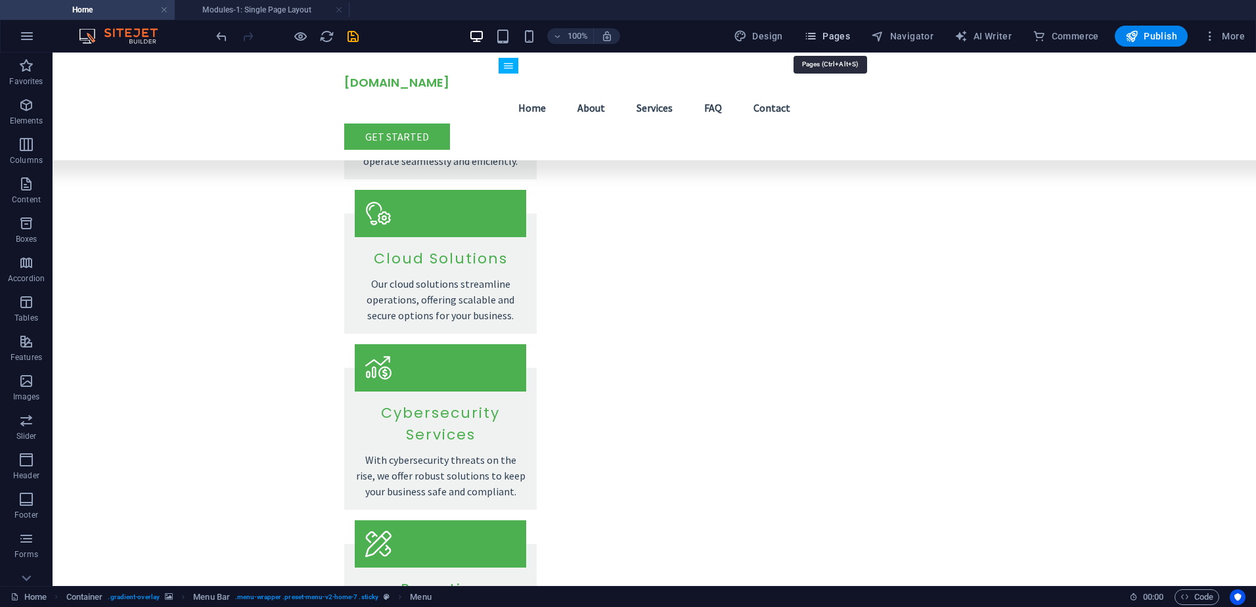
click at [829, 37] on span "Pages" at bounding box center [827, 36] width 46 height 13
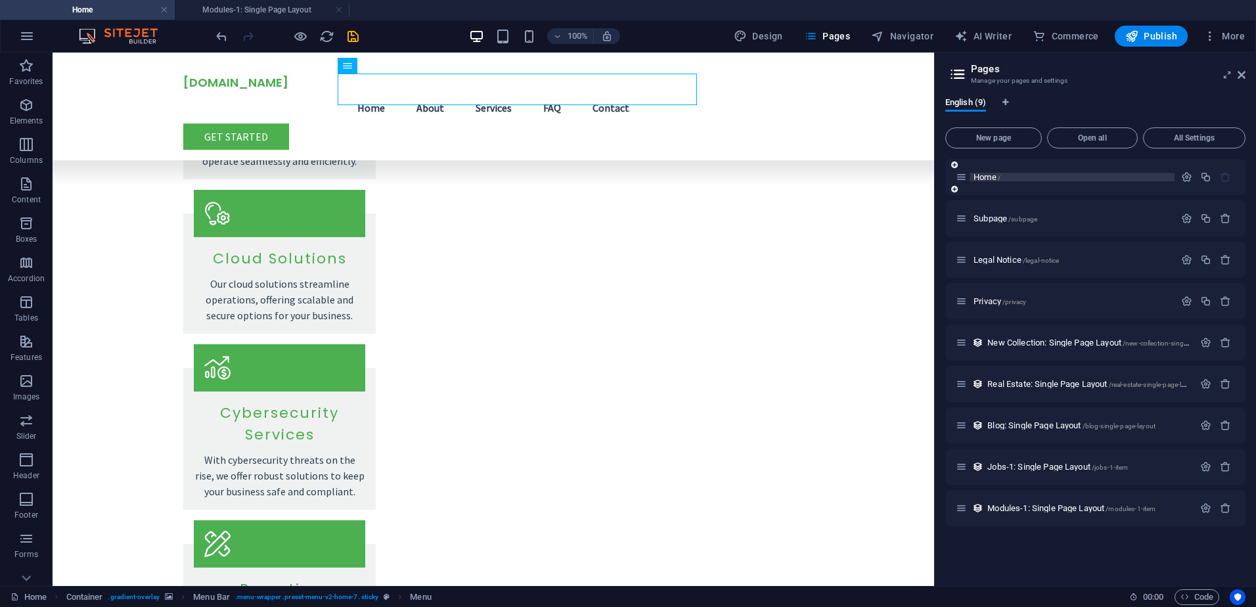
click at [988, 175] on span "Home /" at bounding box center [987, 177] width 27 height 10
click at [992, 176] on span "Home /" at bounding box center [987, 177] width 27 height 10
click at [989, 179] on span "Home /" at bounding box center [987, 177] width 27 height 10
drag, startPoint x: 989, startPoint y: 179, endPoint x: 980, endPoint y: 179, distance: 8.6
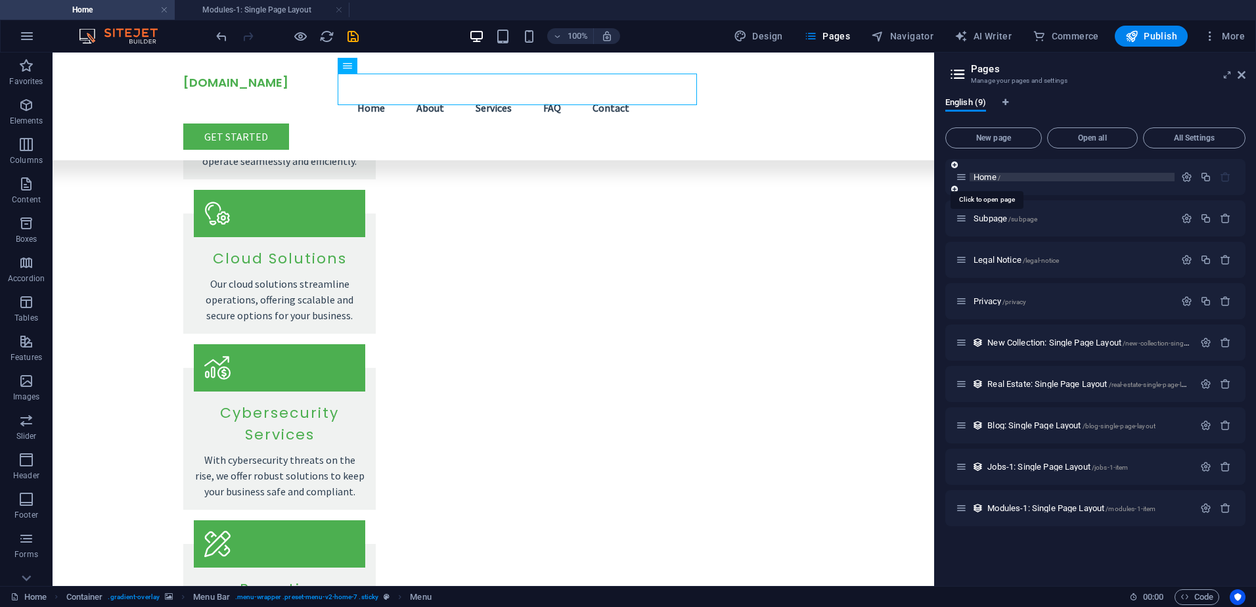
click at [980, 179] on span "Home /" at bounding box center [987, 177] width 27 height 10
click at [1178, 175] on button "button" at bounding box center [1187, 177] width 19 height 11
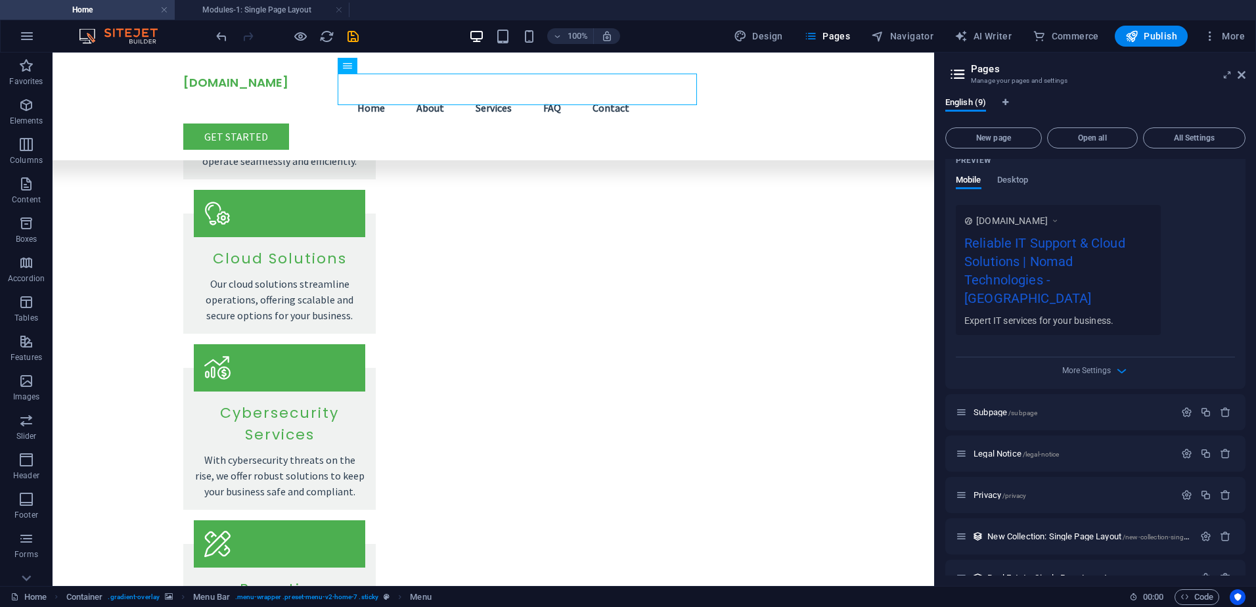
scroll to position [0, 0]
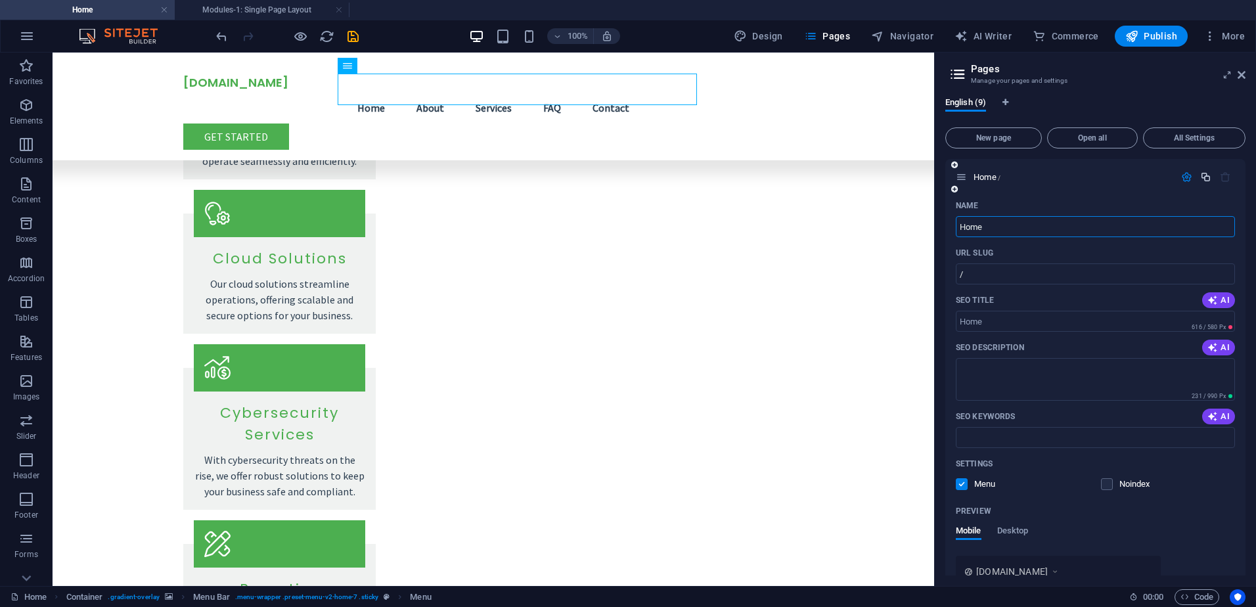
click at [1207, 179] on icon "button" at bounding box center [1206, 177] width 11 height 11
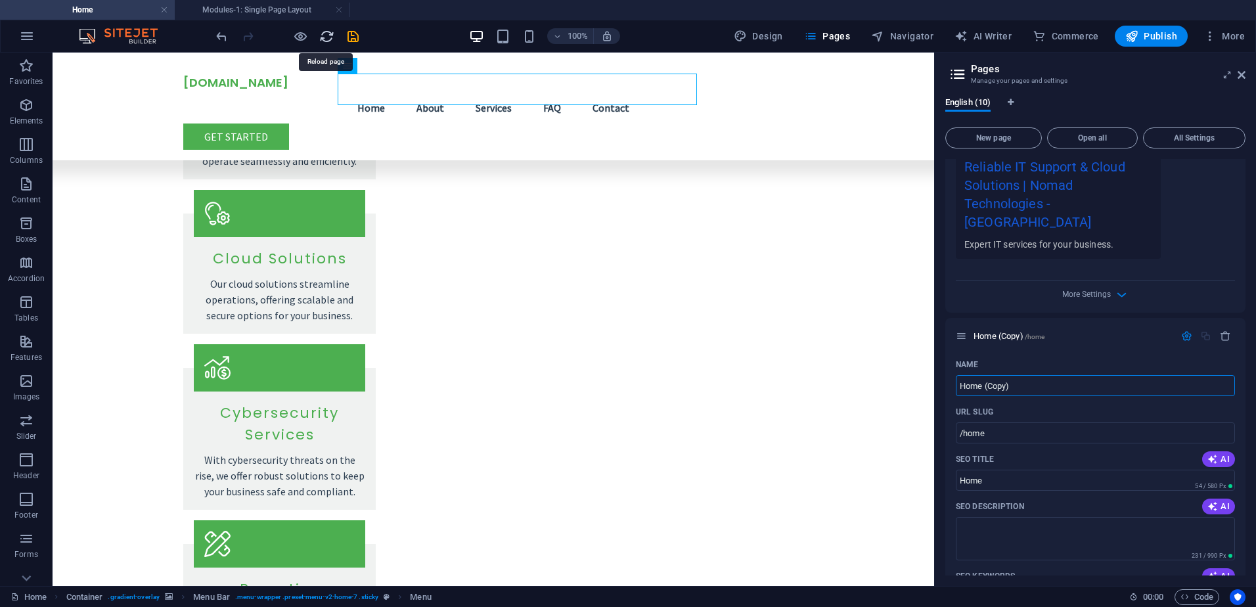
click at [323, 37] on icon "reload" at bounding box center [326, 36] width 15 height 15
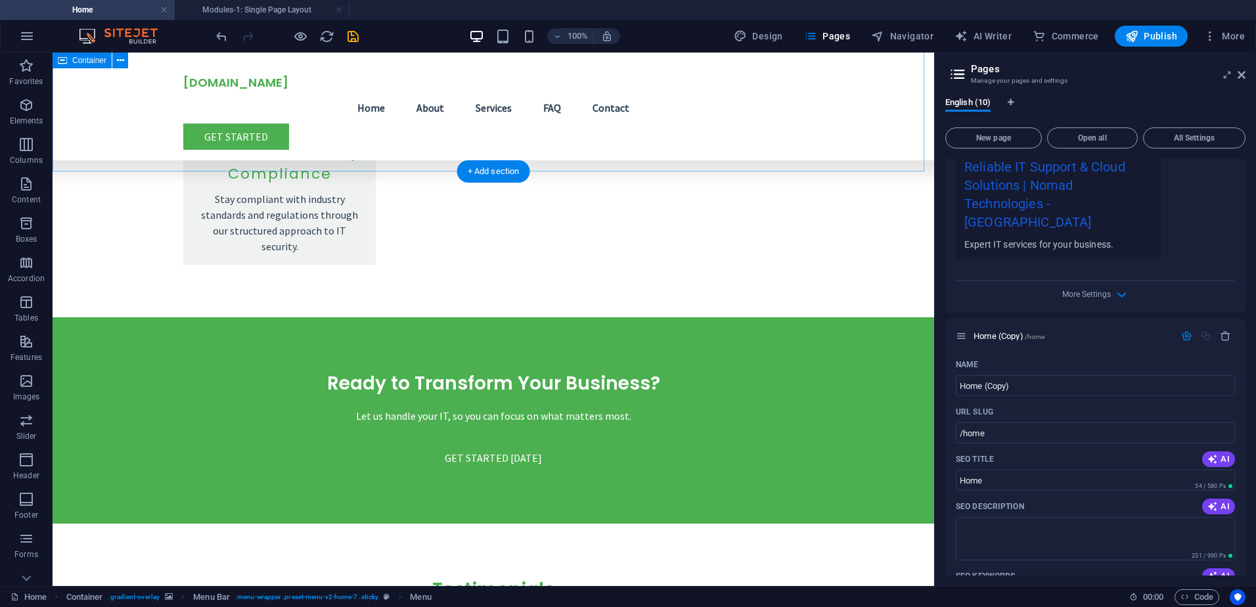
scroll to position [2574, 0]
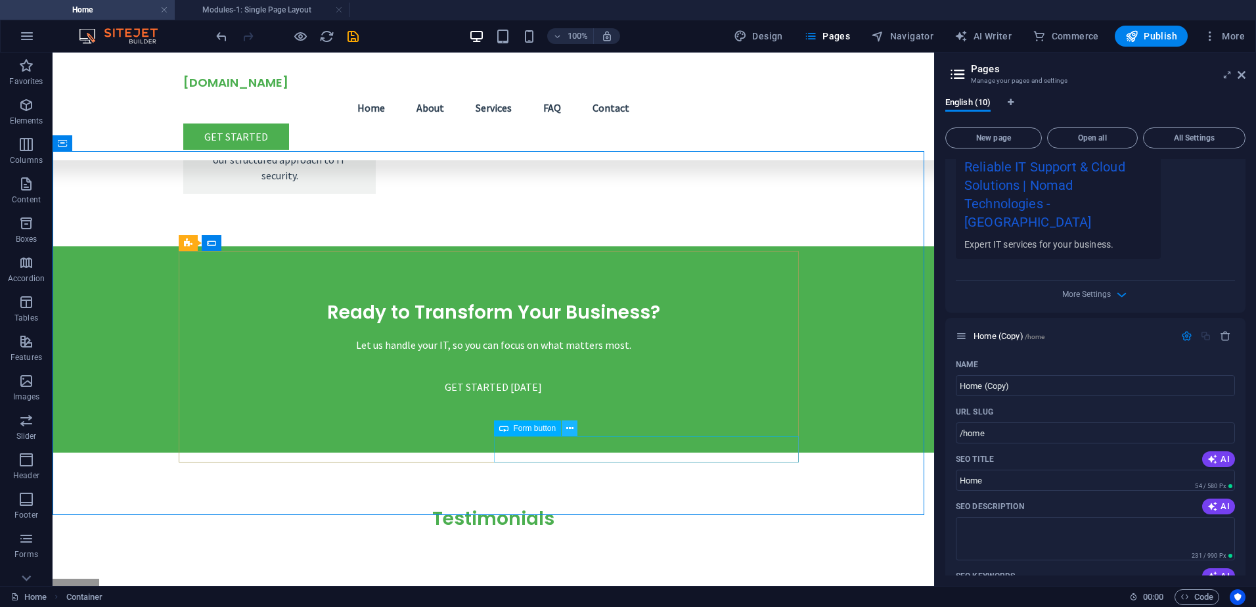
click at [570, 422] on icon at bounding box center [569, 429] width 7 height 14
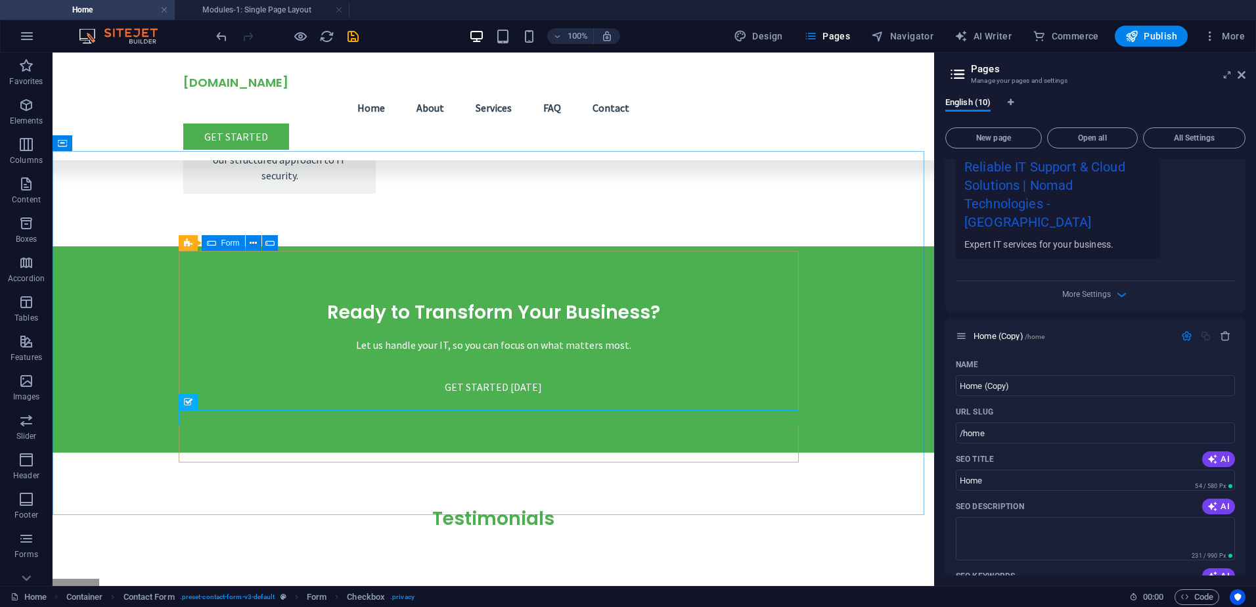
click at [235, 240] on span "Form" at bounding box center [230, 243] width 18 height 8
click at [257, 241] on icon at bounding box center [253, 244] width 7 height 14
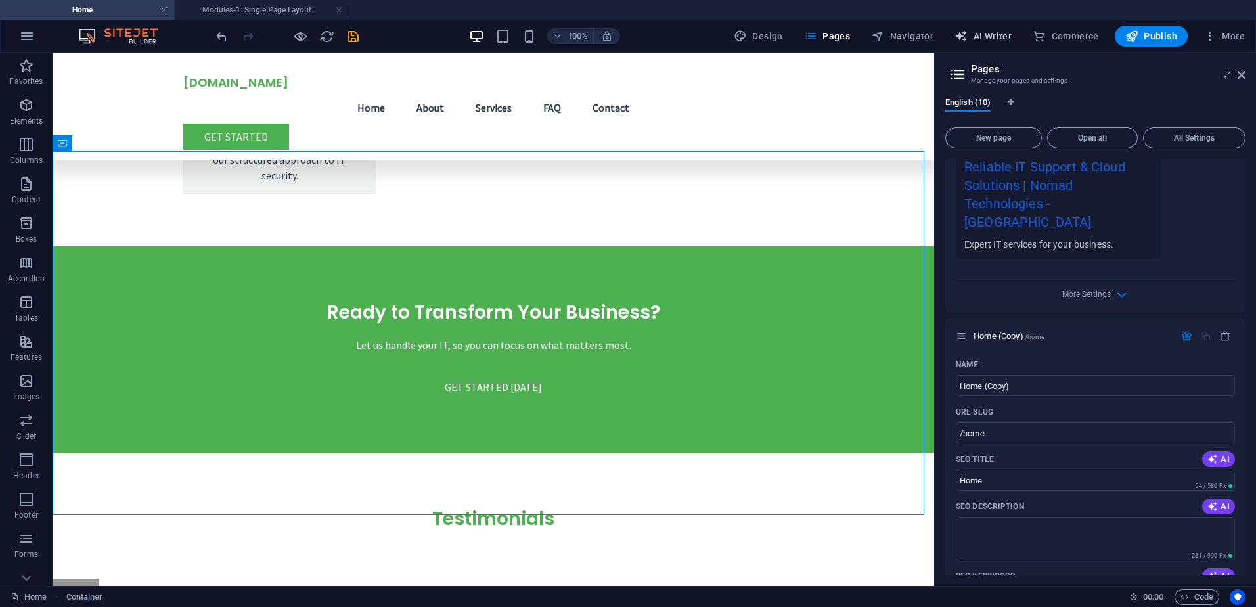
click at [984, 30] on span "AI Writer" at bounding box center [983, 36] width 57 height 13
select select "English"
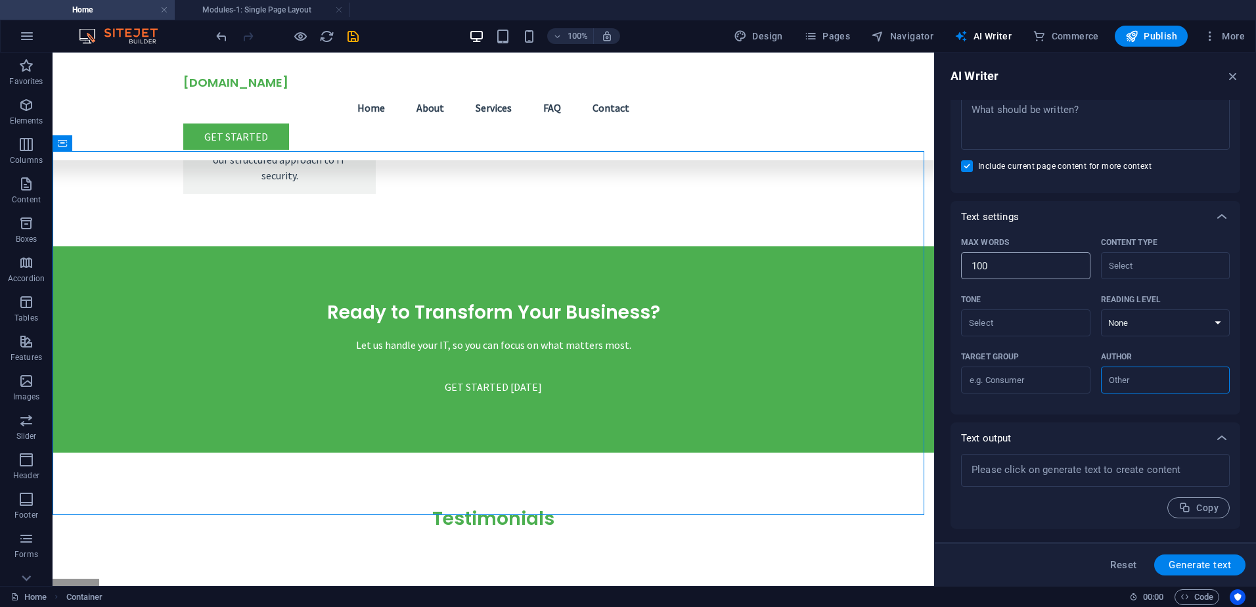
scroll to position [0, 0]
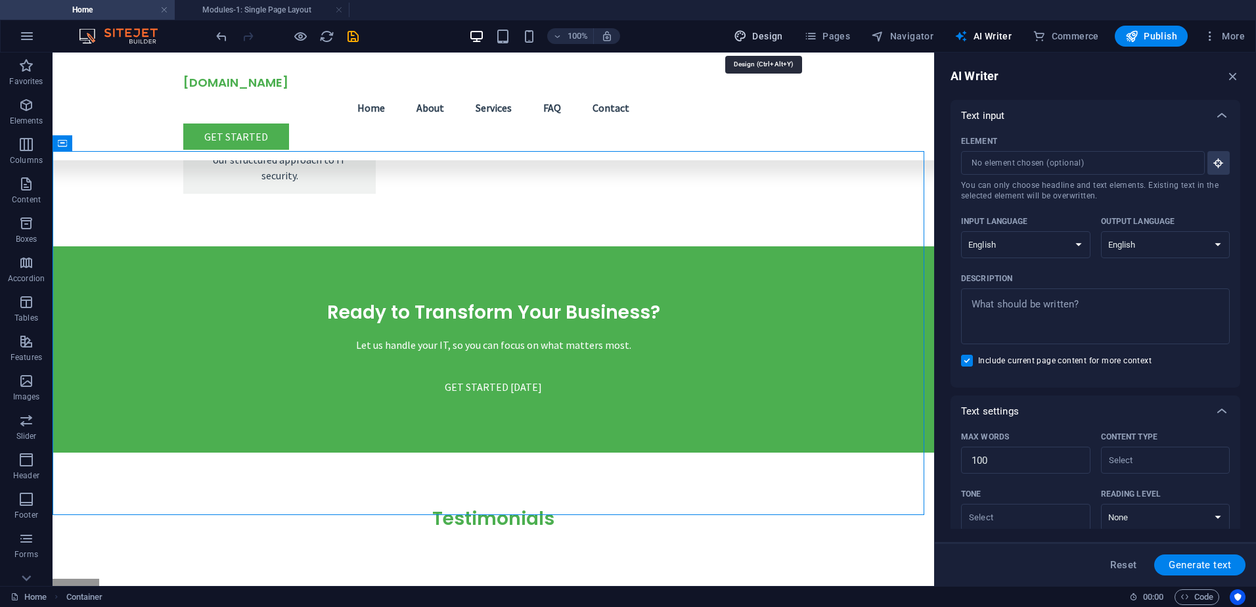
click at [762, 35] on span "Design" at bounding box center [758, 36] width 49 height 13
select select "rem"
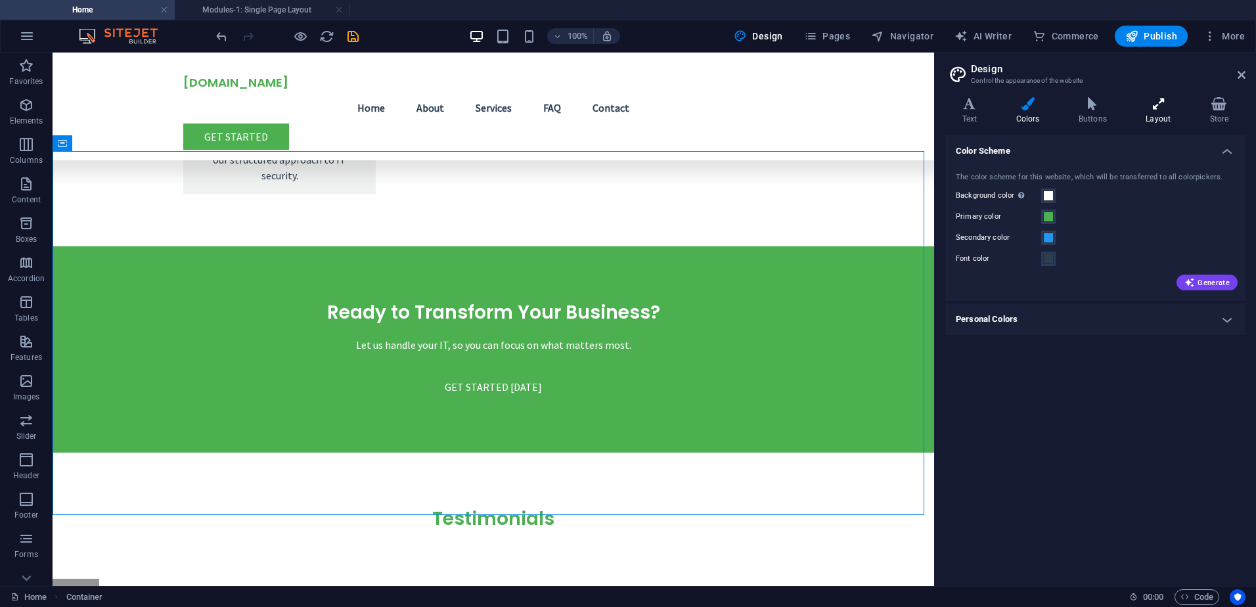
click at [1138, 119] on h4 "Layout" at bounding box center [1162, 111] width 64 height 28
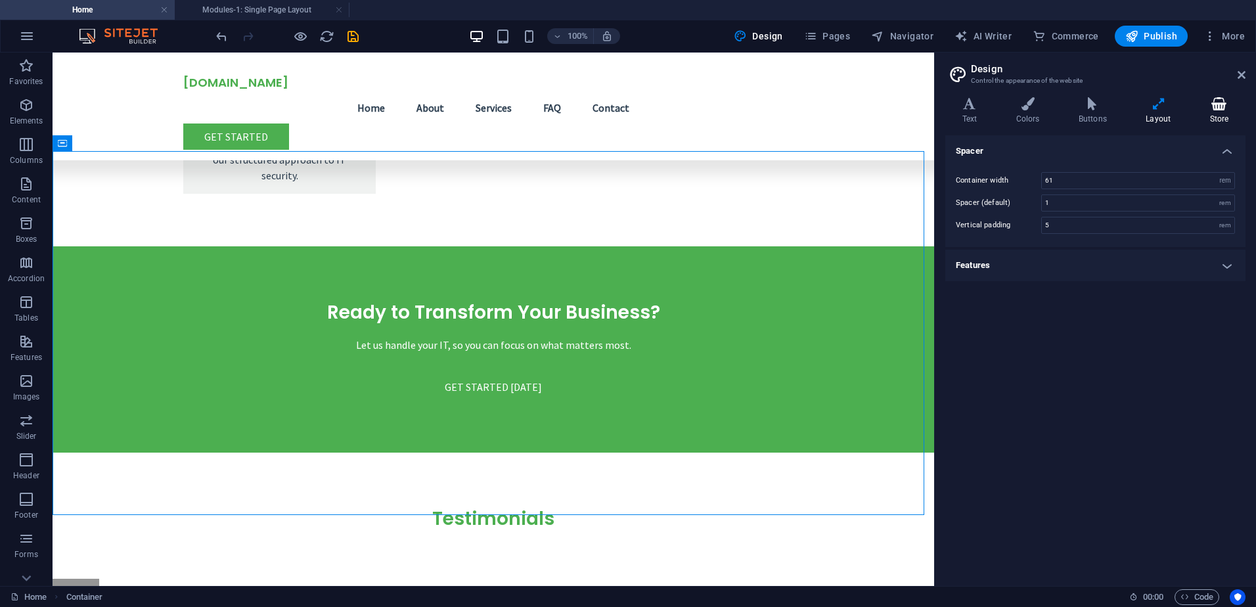
click at [1221, 117] on h4 "Store" at bounding box center [1219, 111] width 53 height 28
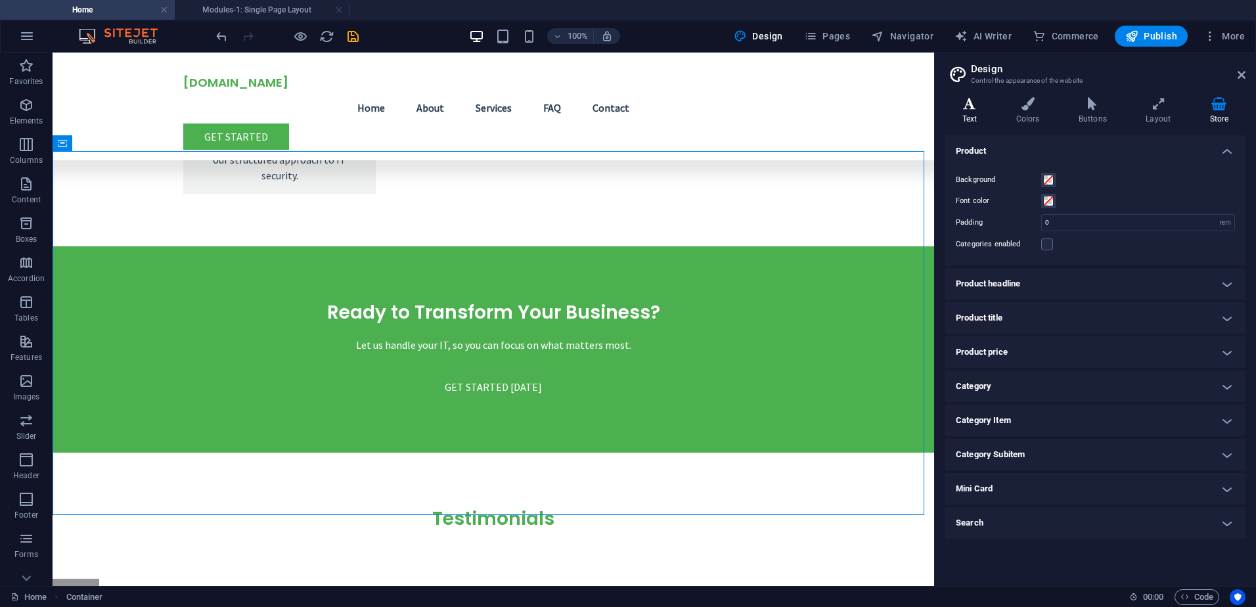
click at [969, 103] on icon at bounding box center [970, 103] width 49 height 13
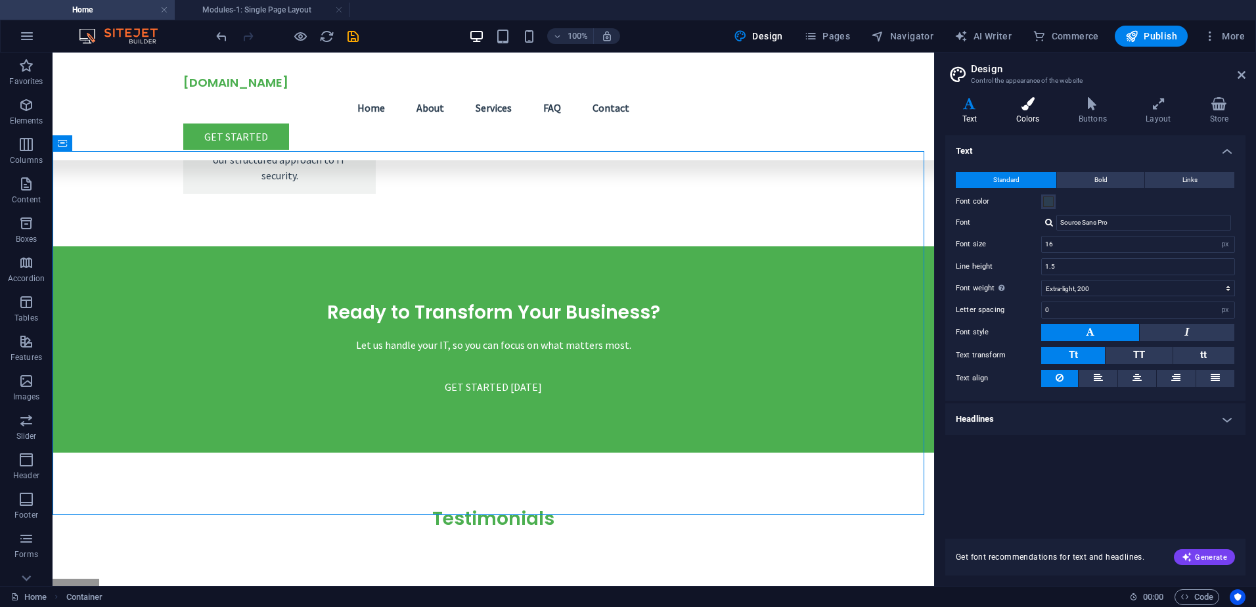
click at [1026, 97] on icon at bounding box center [1028, 103] width 57 height 13
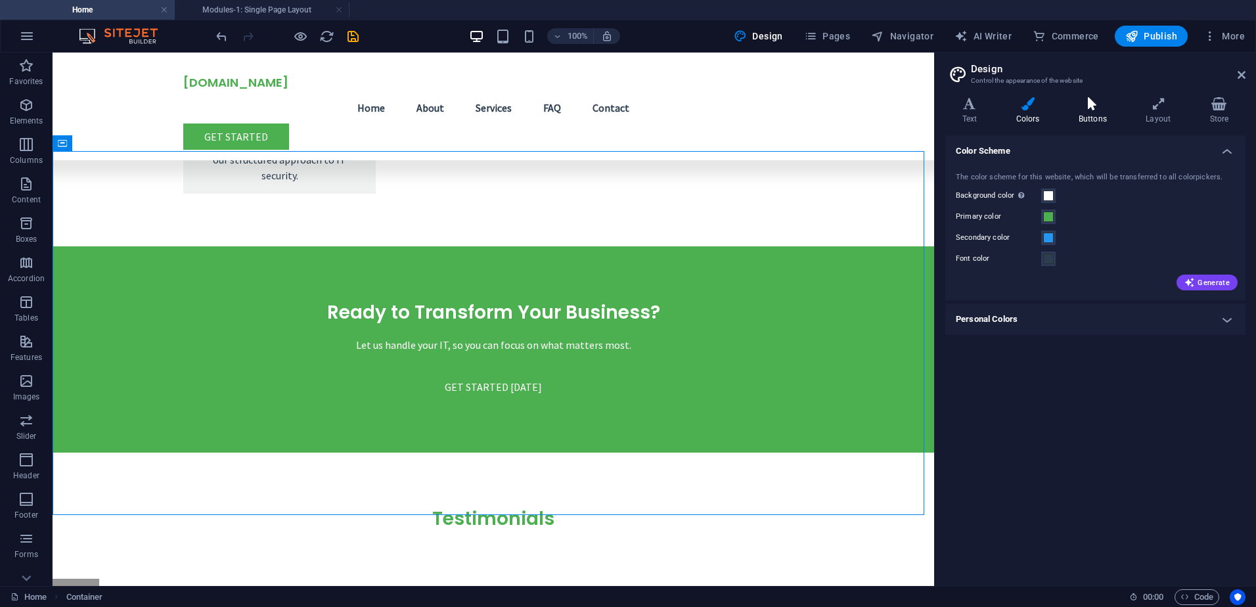
click at [1099, 110] on icon at bounding box center [1093, 103] width 62 height 13
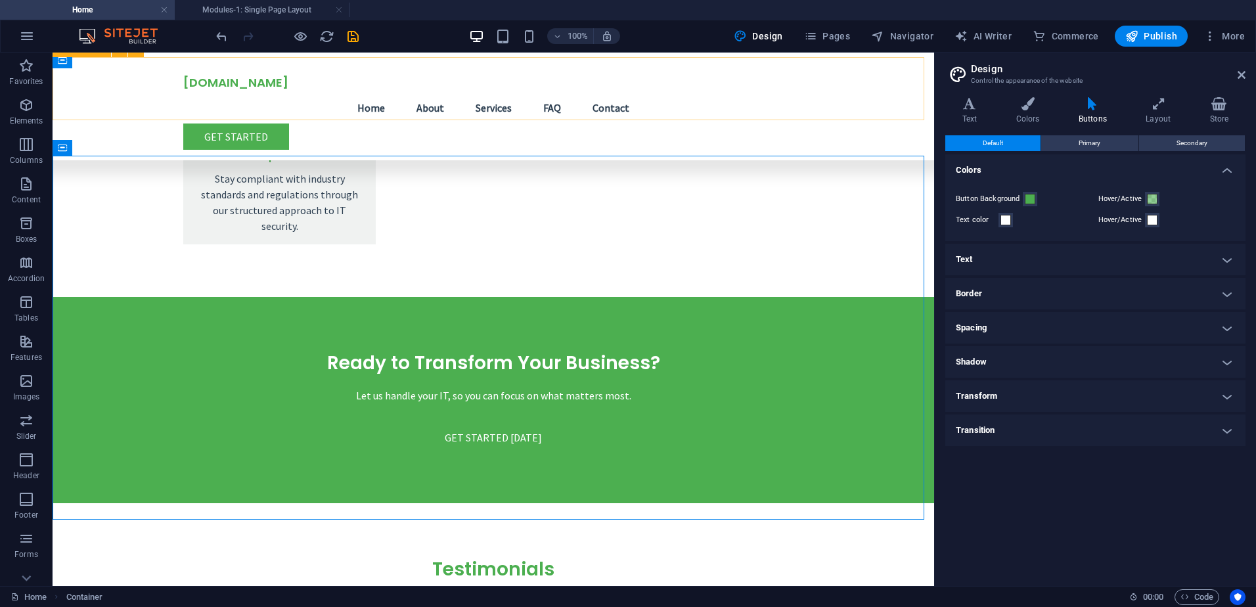
scroll to position [2508, 0]
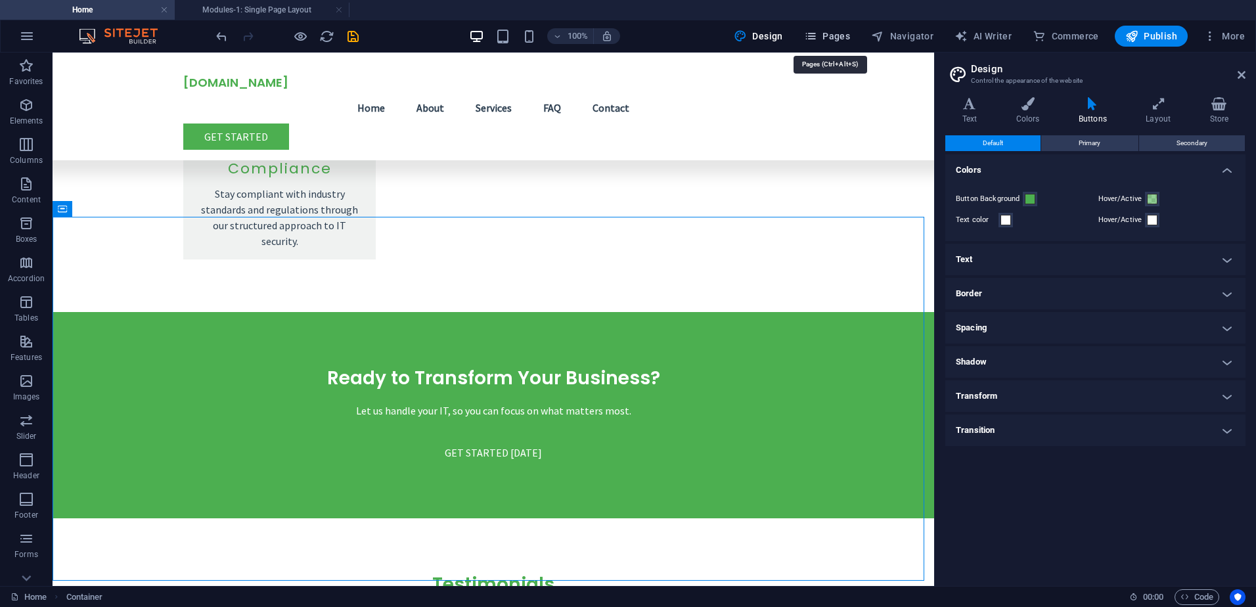
click at [840, 43] on button "Pages" at bounding box center [827, 36] width 57 height 21
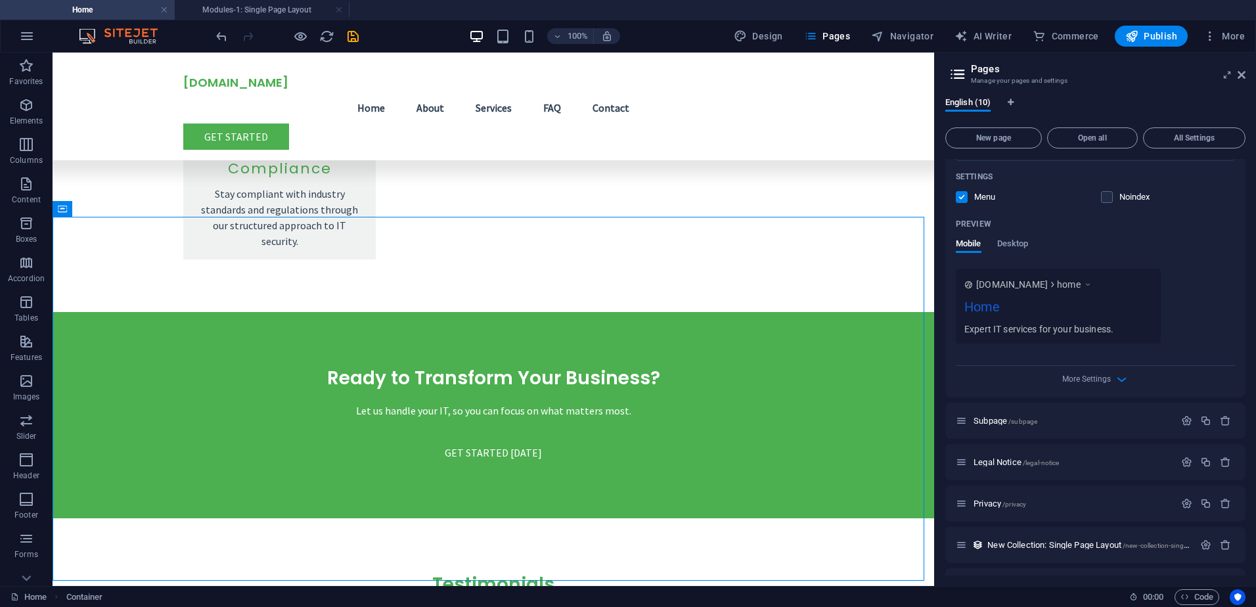
scroll to position [487, 0]
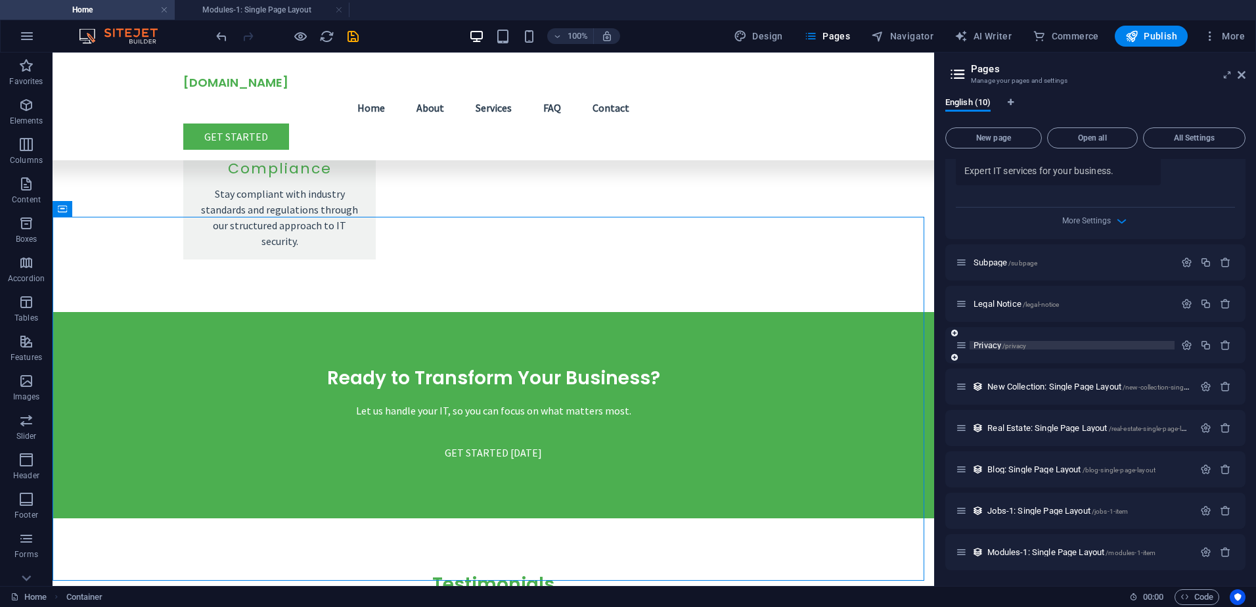
click at [984, 344] on span "Privacy /privacy" at bounding box center [1000, 345] width 53 height 10
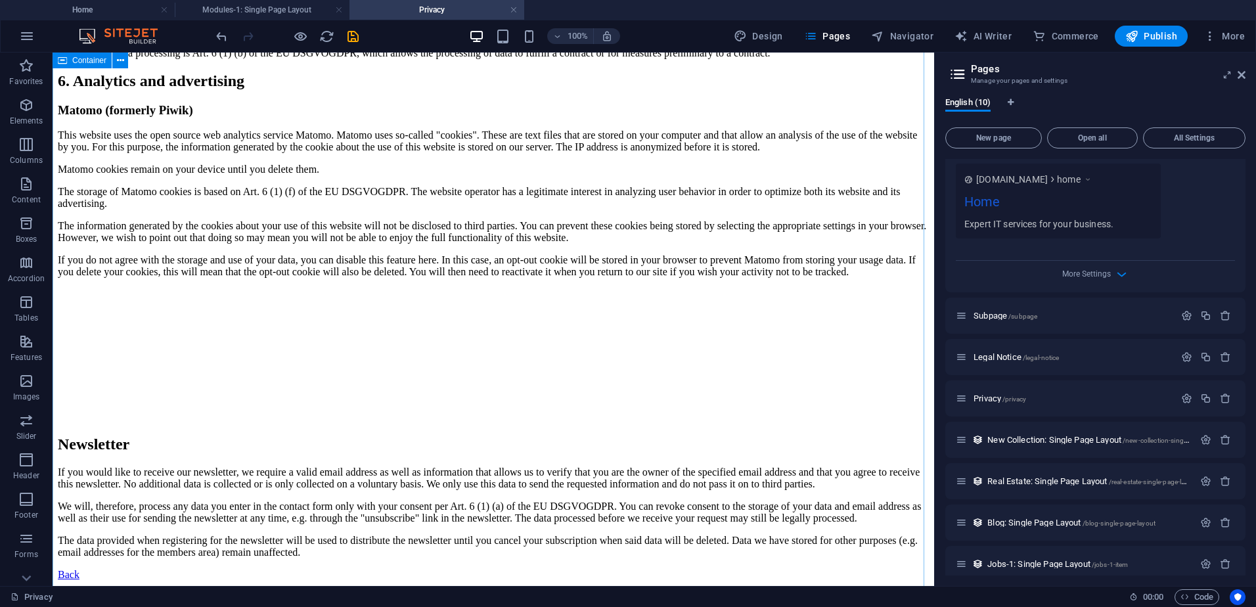
scroll to position [2875, 0]
click at [988, 312] on span "Subpage /subpage" at bounding box center [1006, 316] width 64 height 10
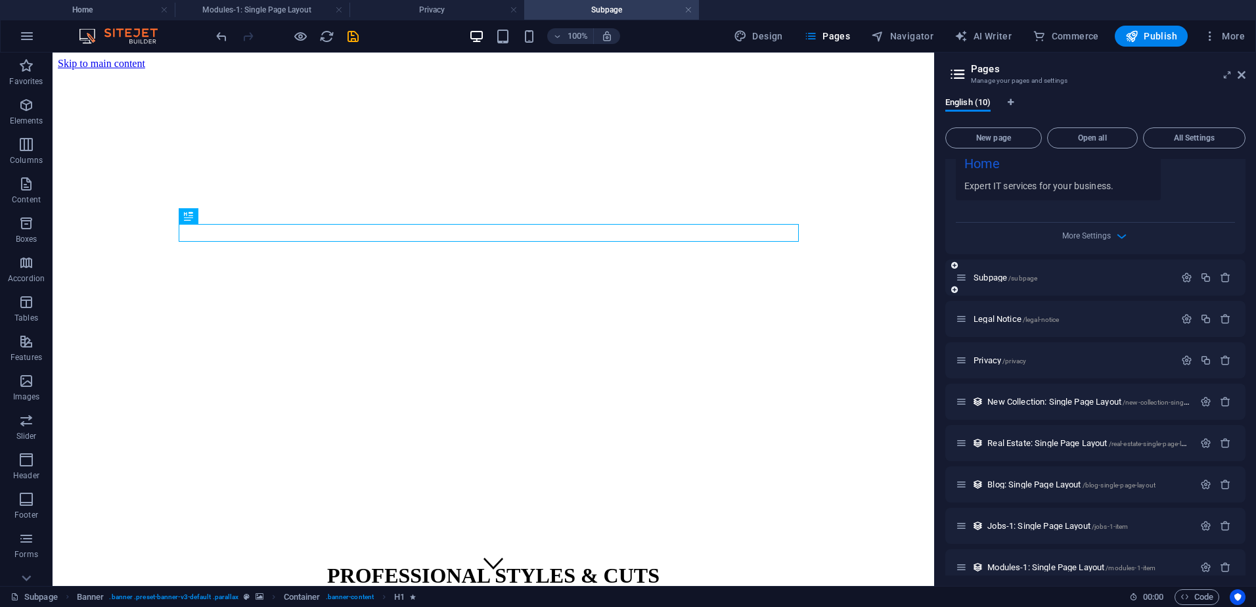
scroll to position [487, 0]
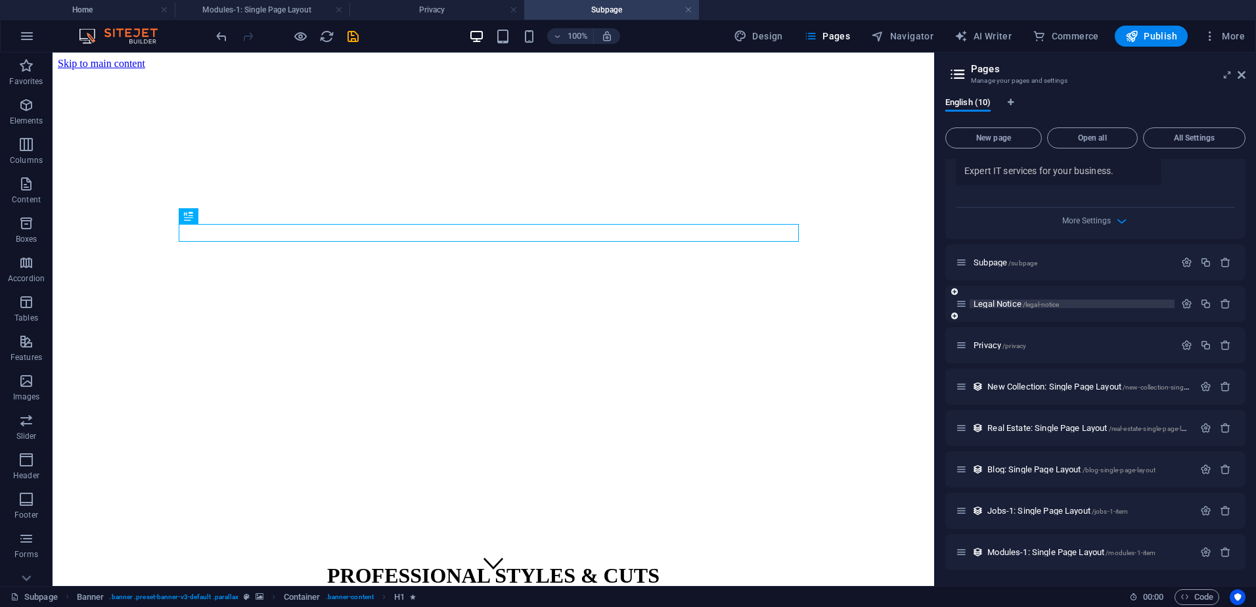
click at [1008, 300] on span "Legal Notice /legal-notice" at bounding box center [1016, 304] width 85 height 10
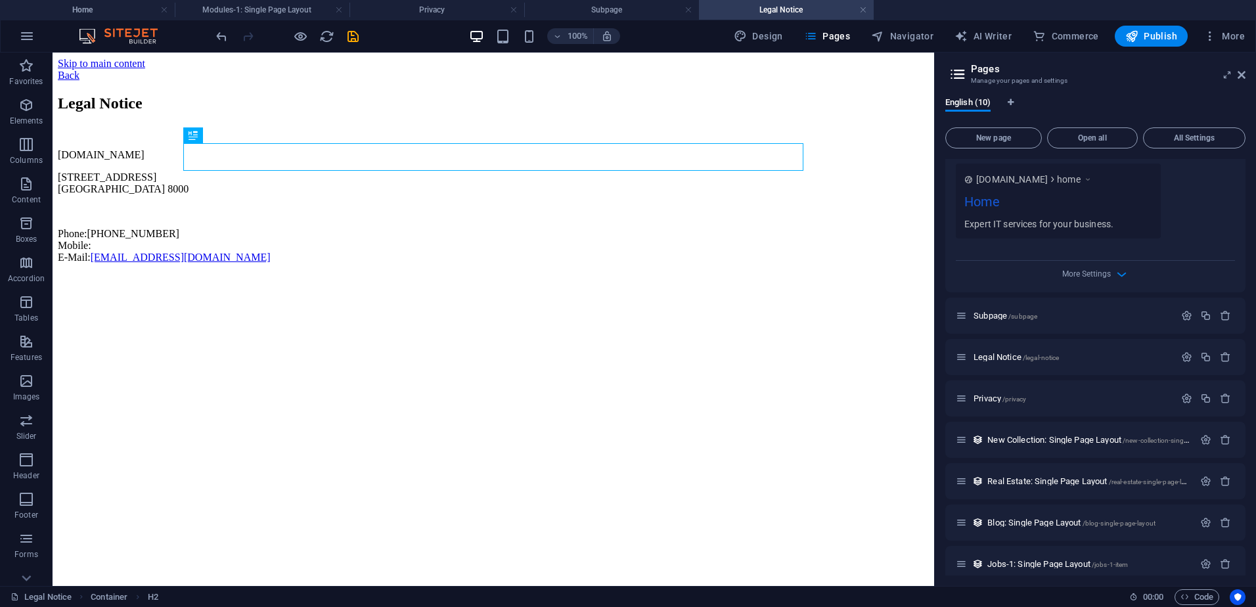
scroll to position [0, 0]
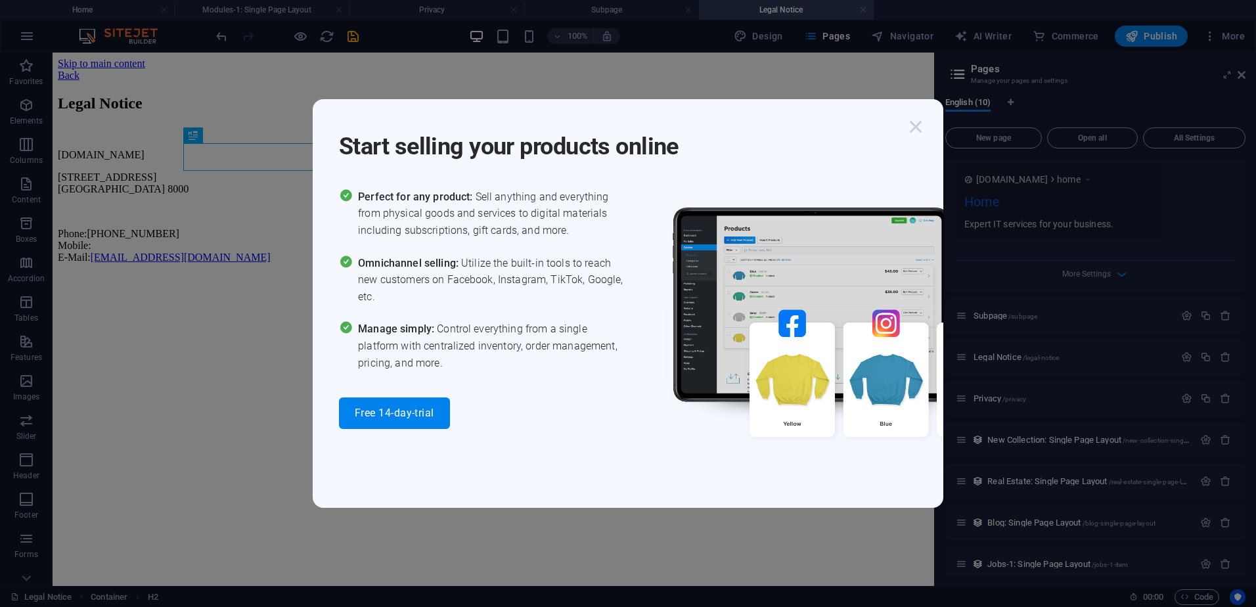
click at [913, 124] on icon "button" at bounding box center [916, 127] width 24 height 24
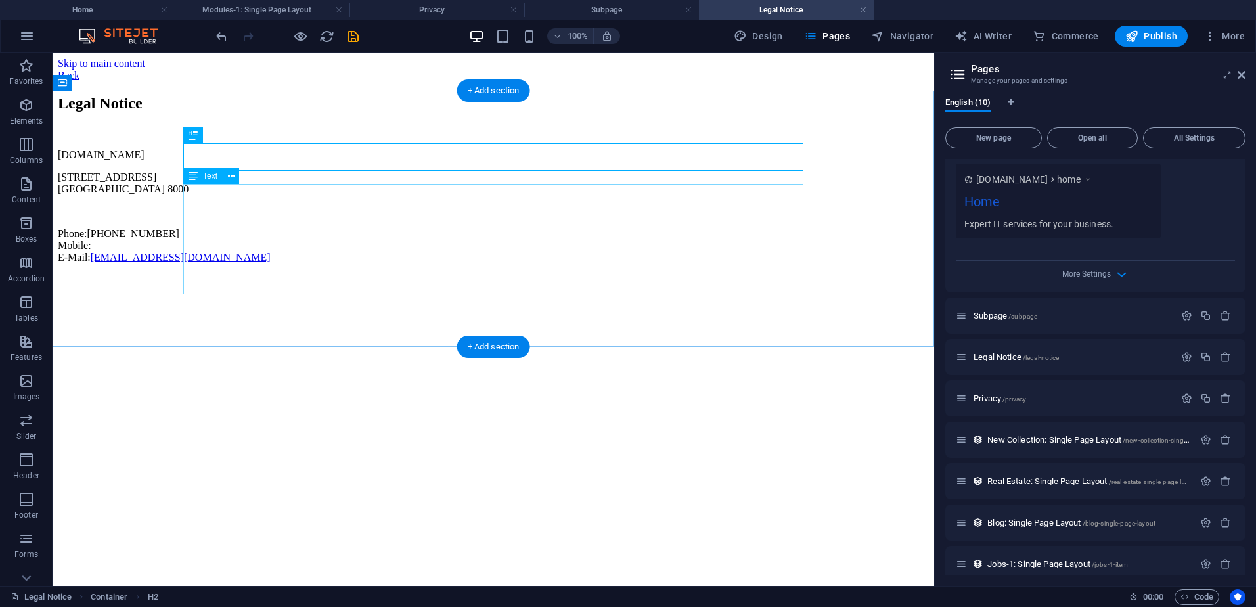
click at [288, 256] on div "[DOMAIN_NAME] [STREET_ADDRESS] Phone: [PHONE_NUMBER] Mobile: E-Mail: [EMAIL_ADD…" at bounding box center [493, 206] width 871 height 114
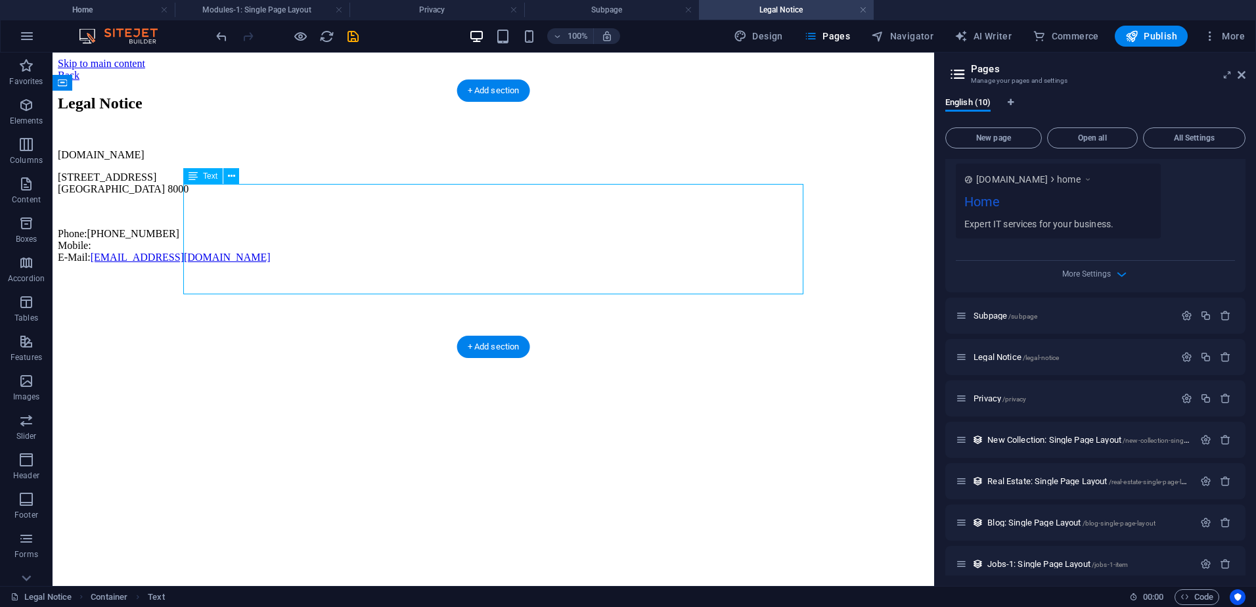
click at [302, 247] on div "[DOMAIN_NAME] [STREET_ADDRESS] Phone: [PHONE_NUMBER] Mobile: E-Mail: [EMAIL_ADD…" at bounding box center [493, 206] width 871 height 114
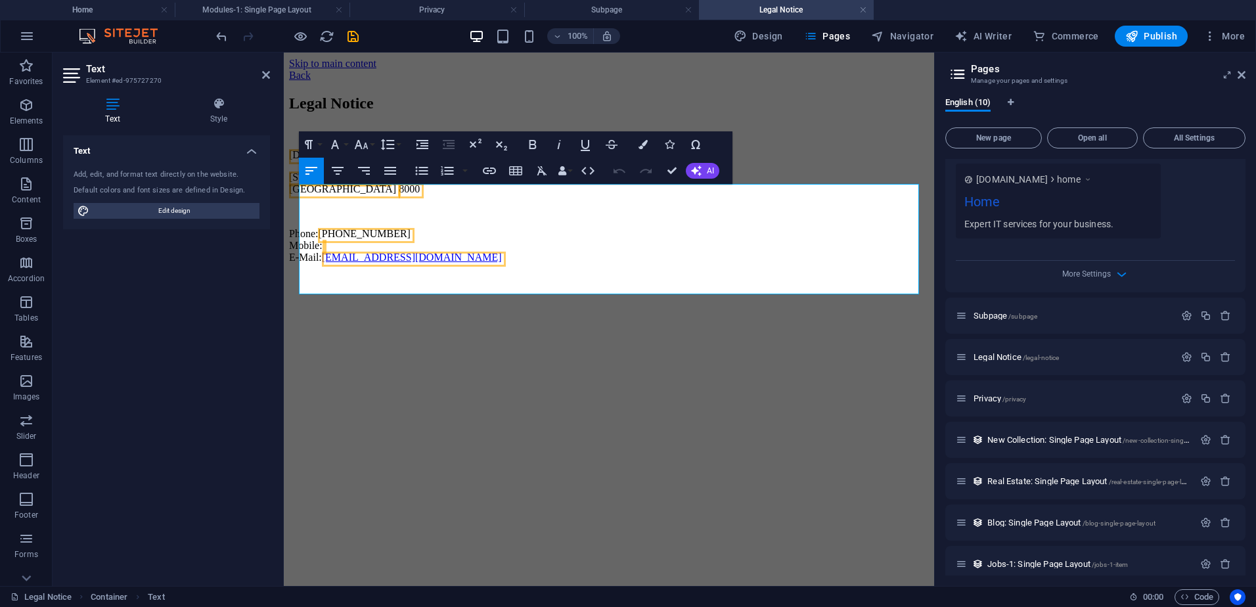
click at [434, 274] on html "Skip to main content Back Legal Notice [DOMAIN_NAME] [STREET_ADDRESS] Phone: [P…" at bounding box center [609, 163] width 651 height 221
click at [423, 14] on h4 "Privacy" at bounding box center [437, 10] width 175 height 14
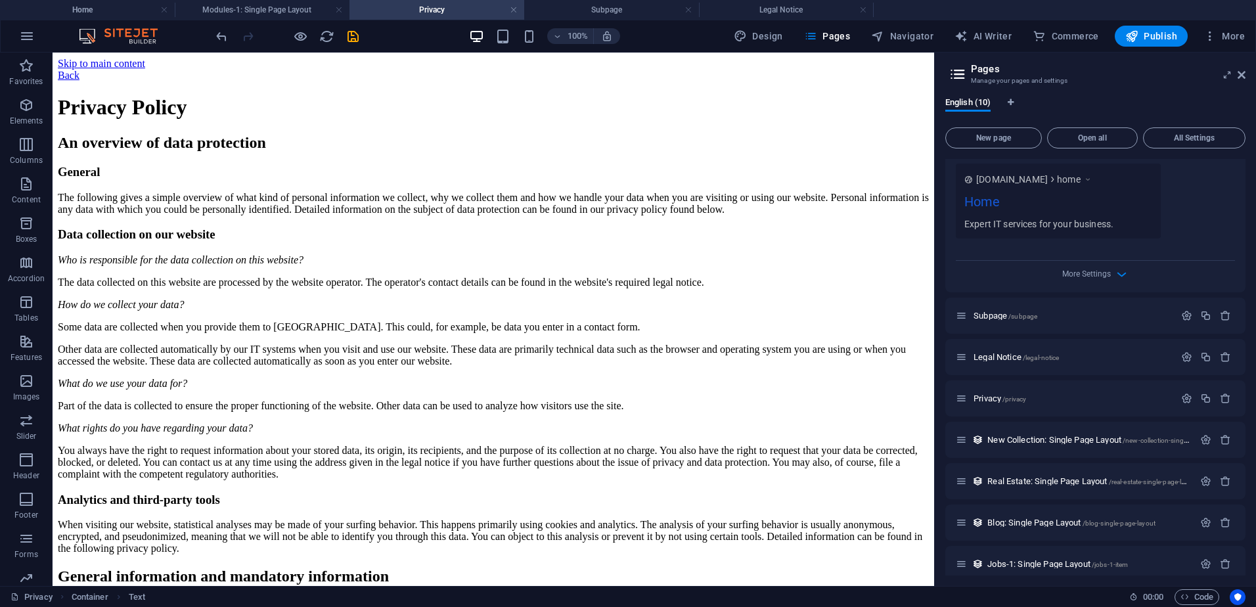
scroll to position [2822, 0]
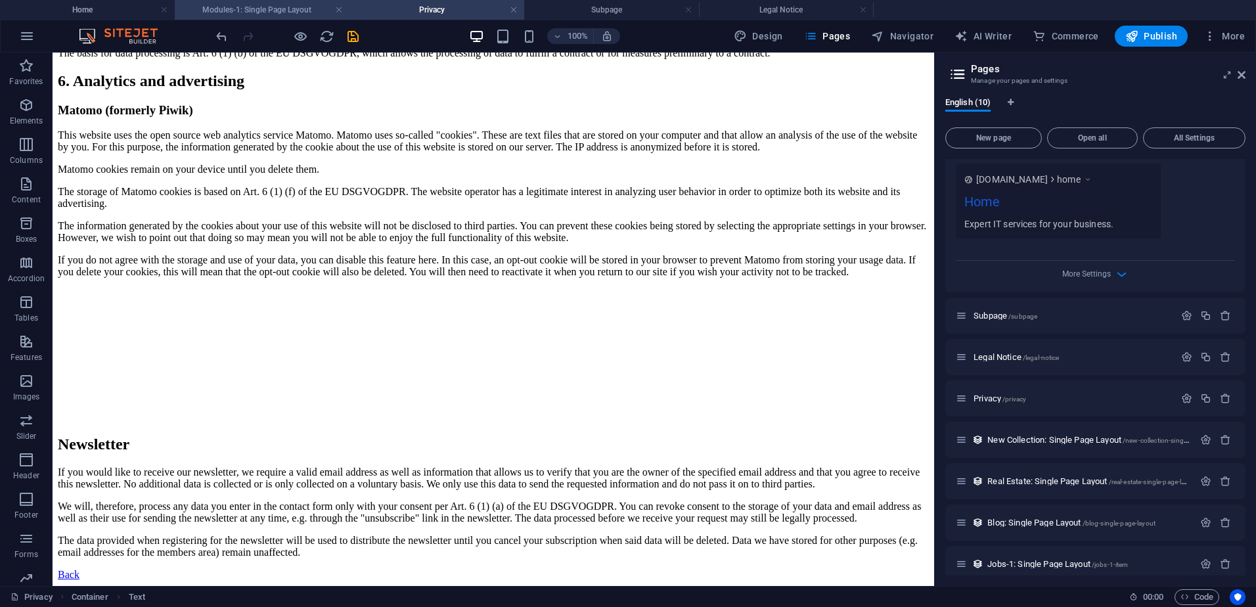
click at [256, 14] on h4 "Modules-1: Single Page Layout" at bounding box center [262, 10] width 175 height 14
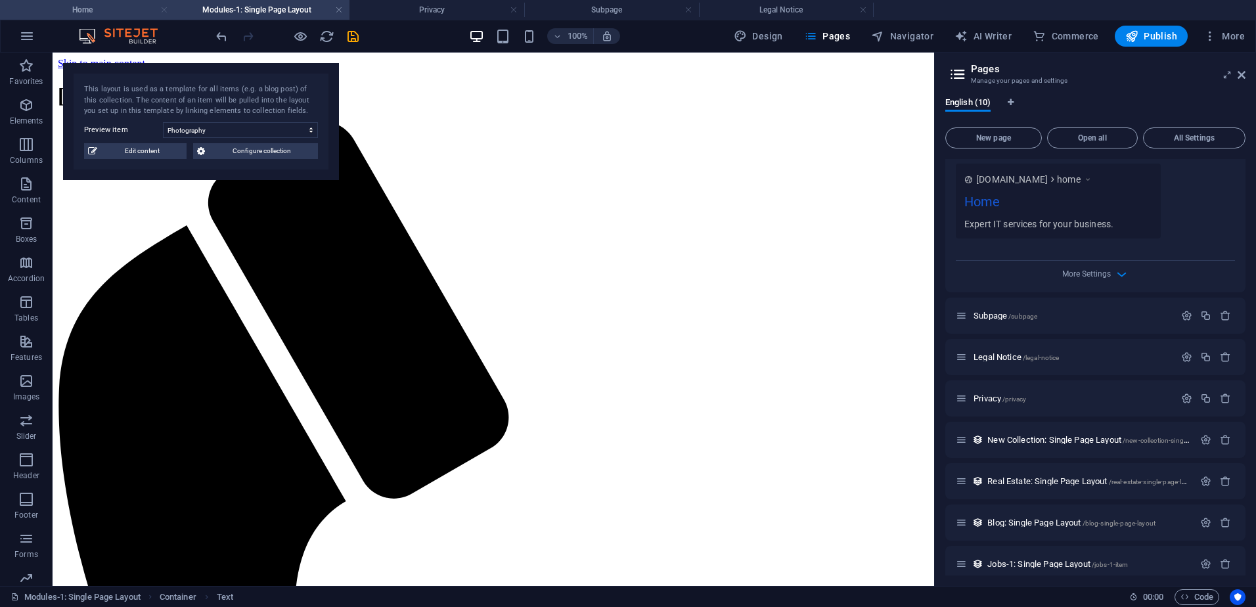
scroll to position [0, 0]
click at [133, 12] on h4 "Home" at bounding box center [87, 10] width 175 height 14
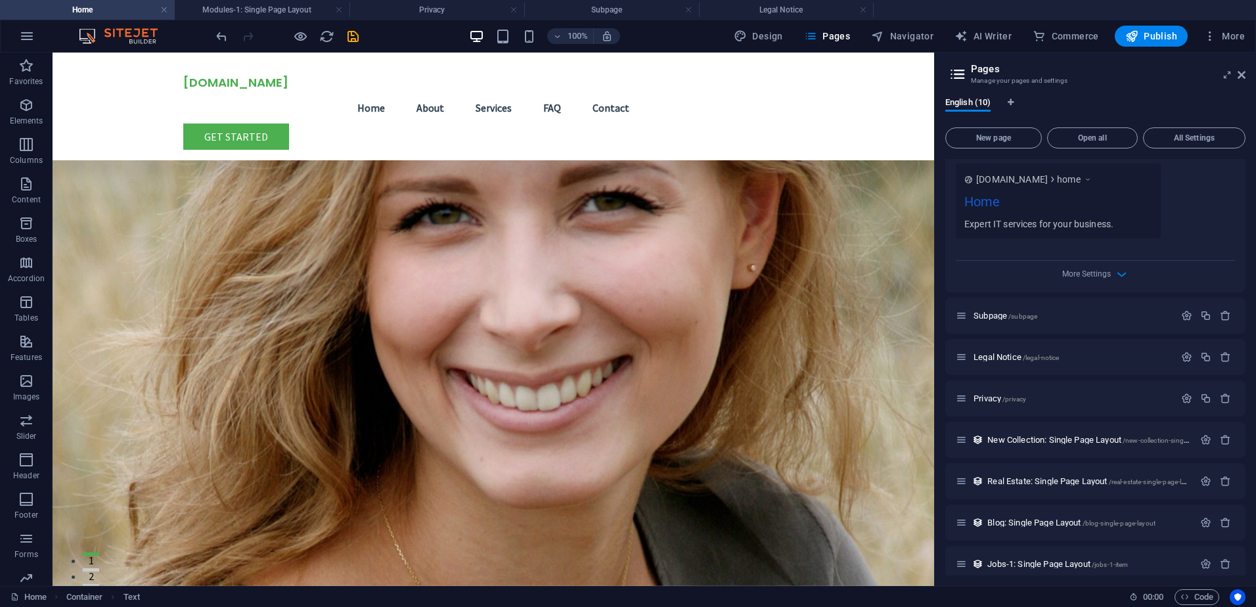
scroll to position [2552, 0]
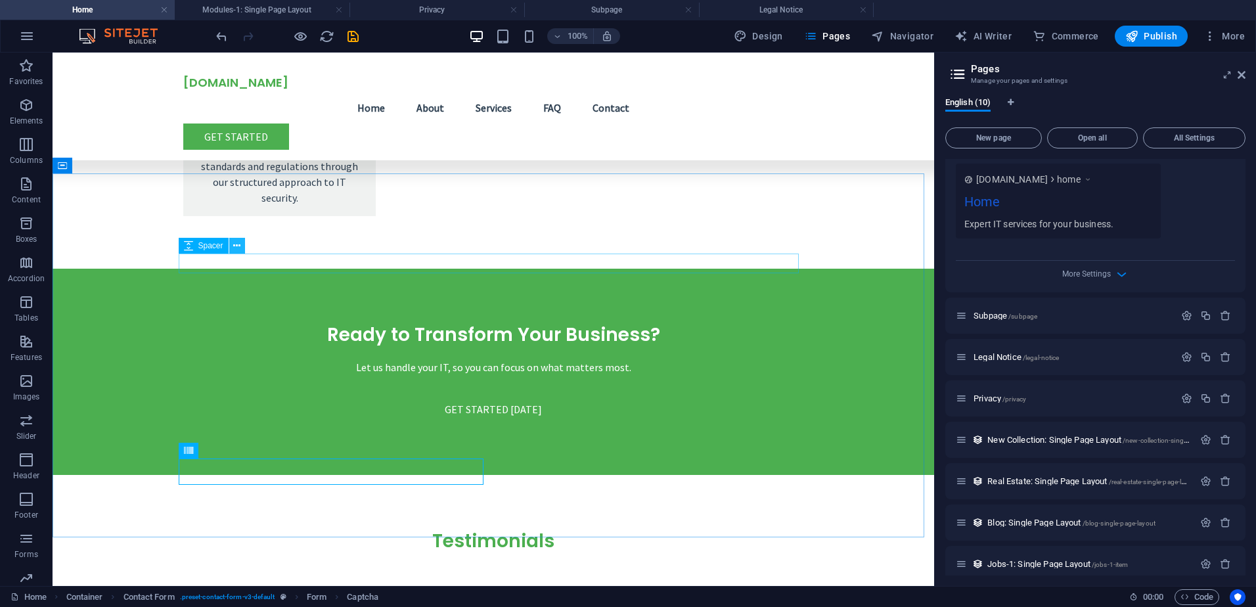
click at [236, 245] on icon at bounding box center [236, 246] width 7 height 14
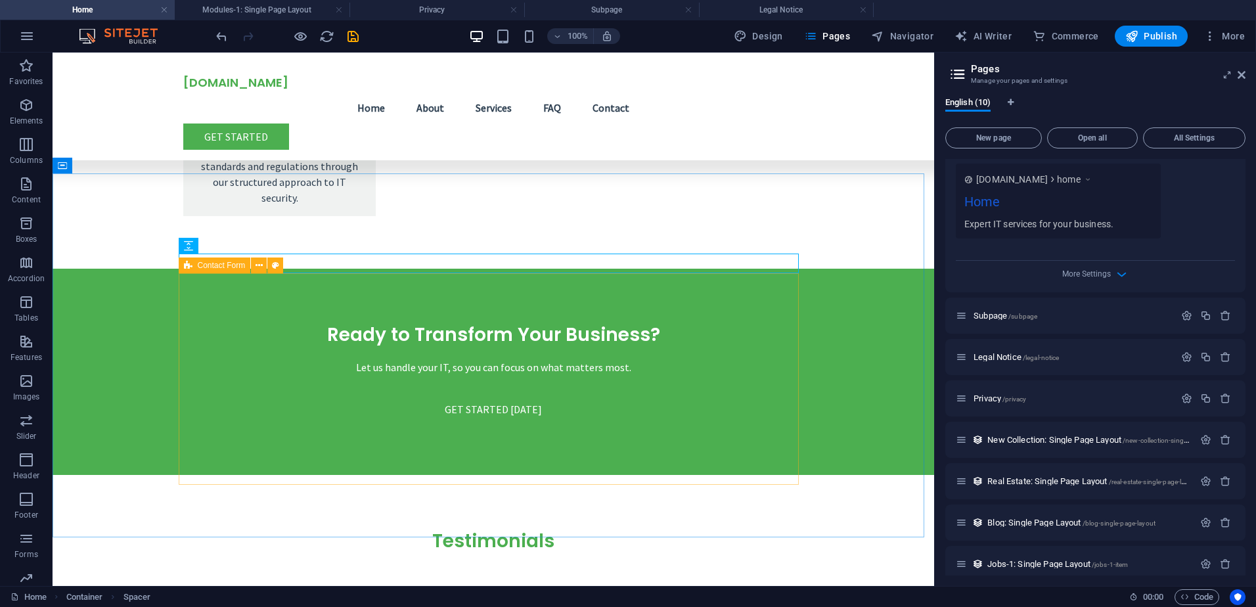
click at [190, 266] on icon at bounding box center [188, 266] width 9 height 16
click at [219, 266] on span "Contact Form" at bounding box center [222, 266] width 48 height 8
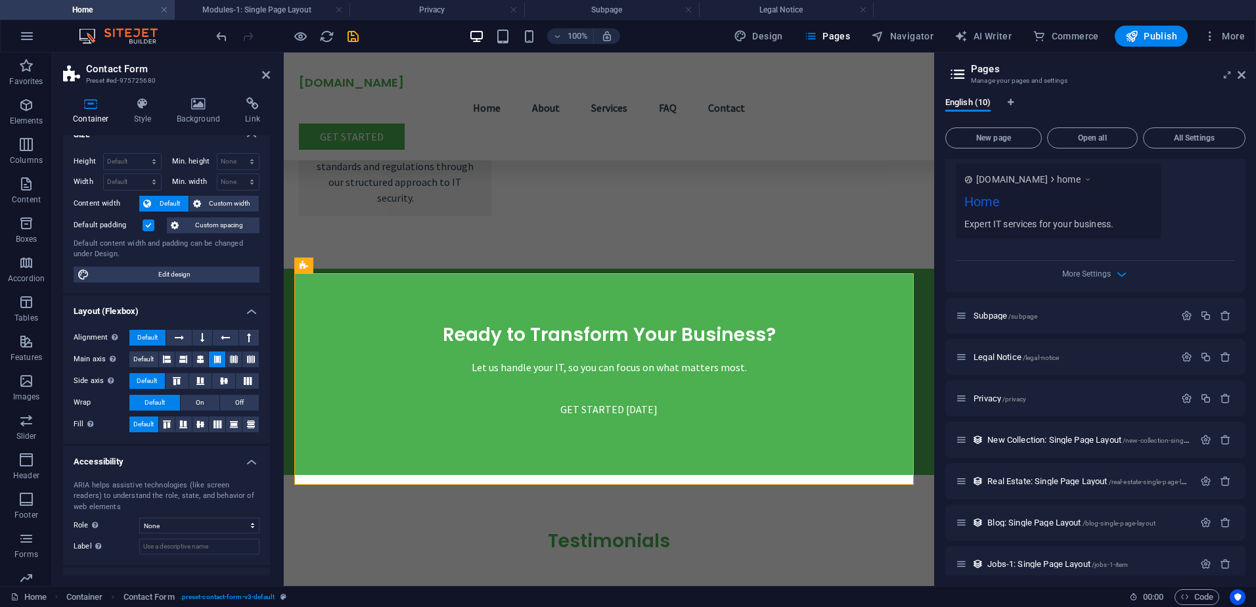
scroll to position [0, 0]
